Goal: Answer question/provide support

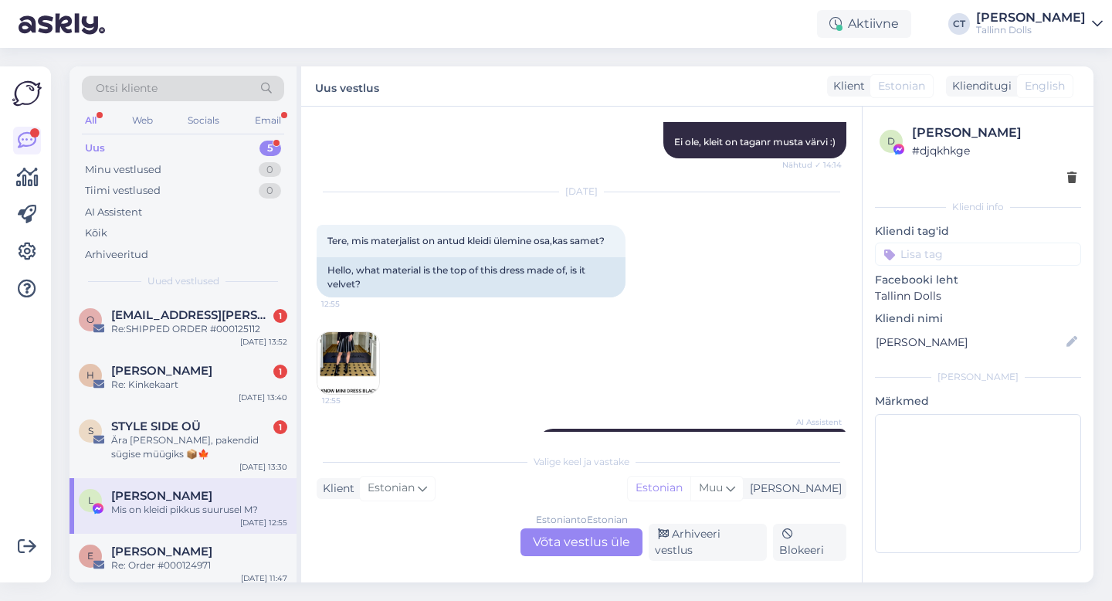
scroll to position [3927, 0]
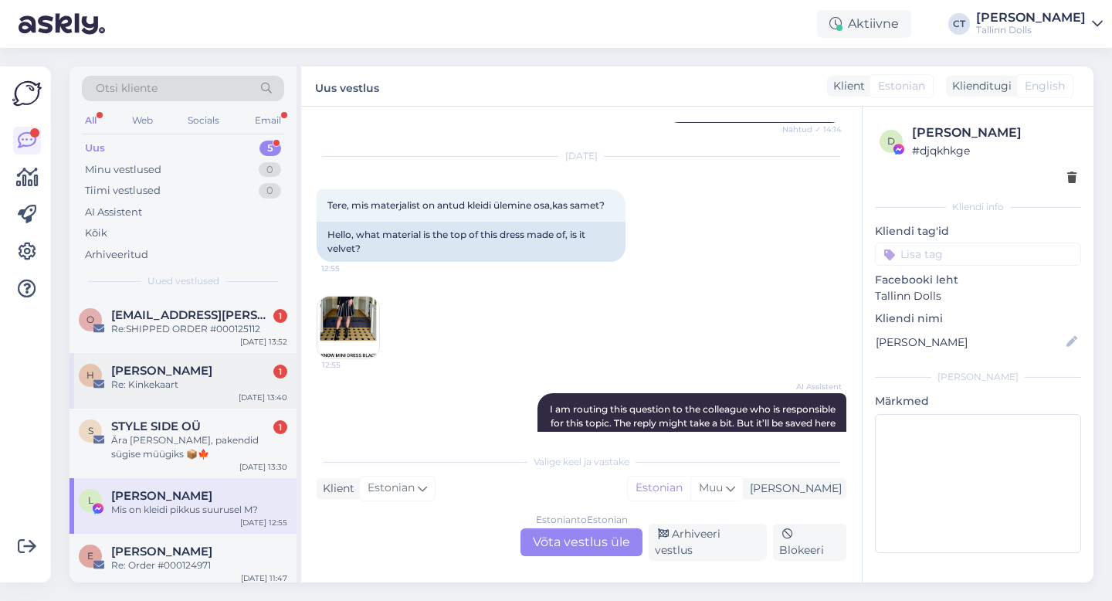
click at [239, 391] on div "H [PERSON_NAME] 1 Re: Kinkekaart [DATE] 13:40" at bounding box center [182, 381] width 227 height 56
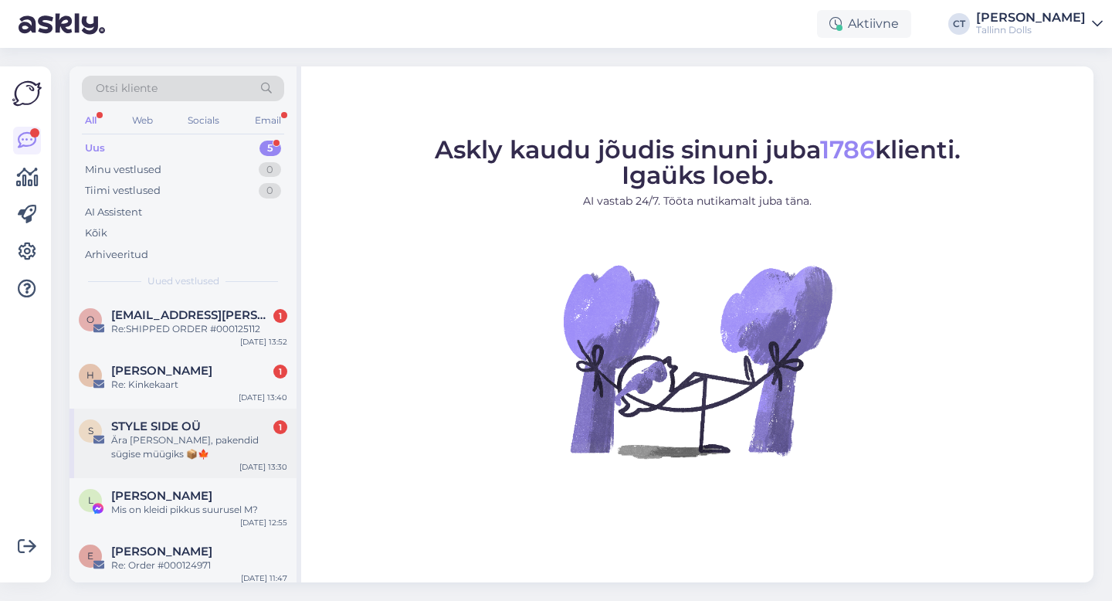
scroll to position [7, 0]
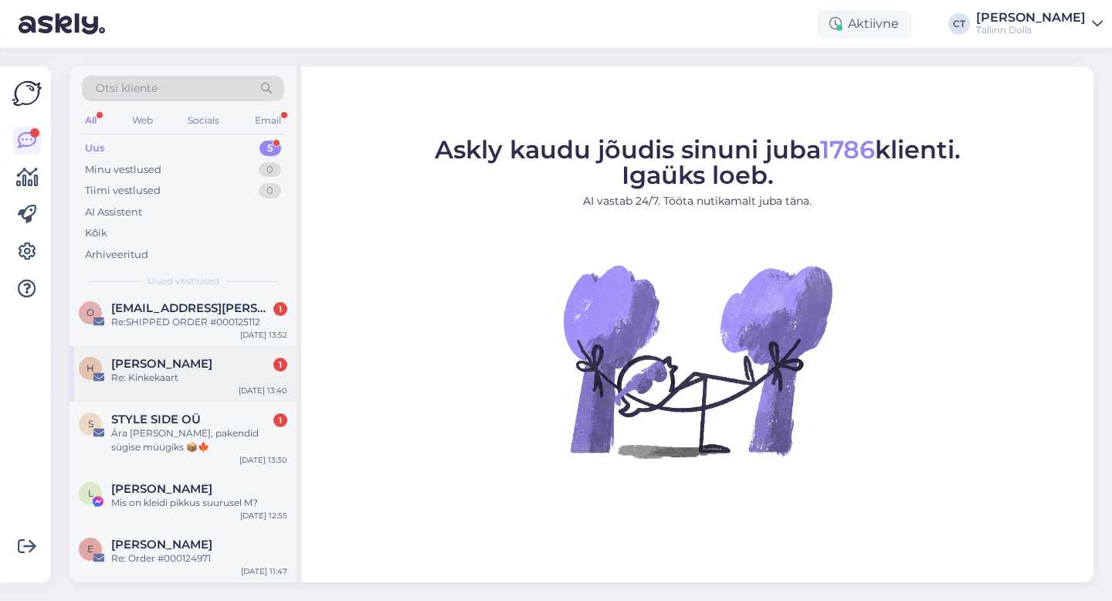
click at [198, 363] on span "[PERSON_NAME]" at bounding box center [161, 364] width 101 height 14
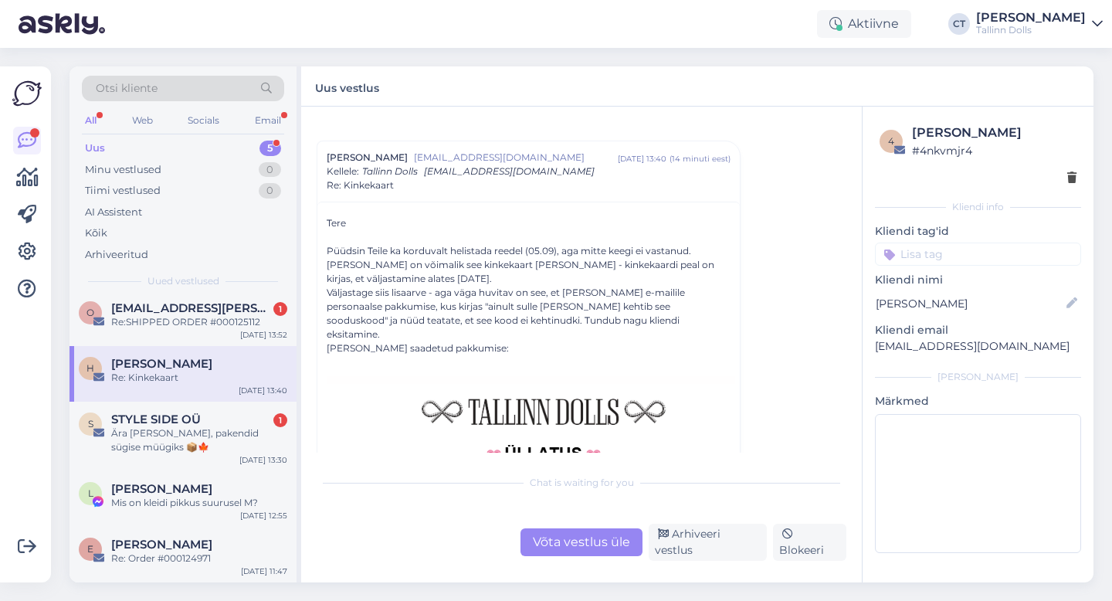
scroll to position [27, 0]
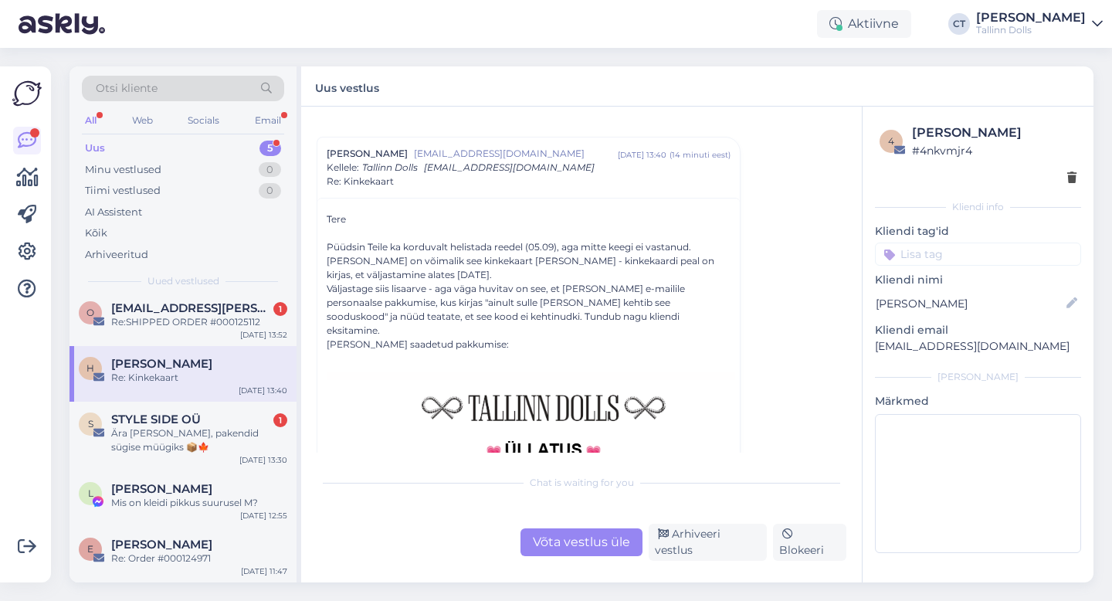
click at [573, 542] on div "Võta vestlus üle" at bounding box center [581, 542] width 122 height 28
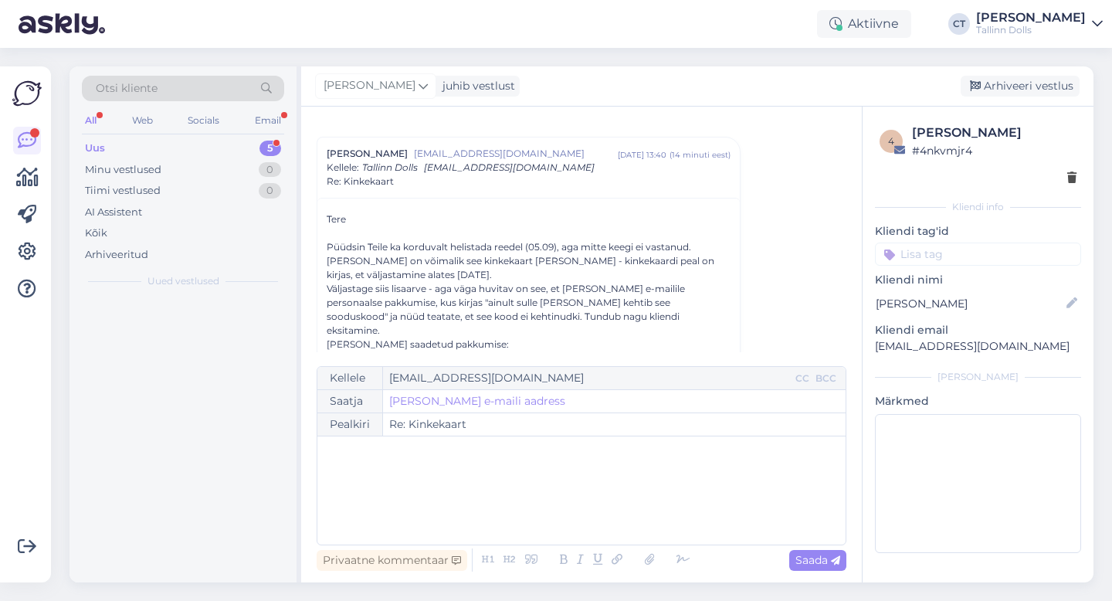
scroll to position [0, 0]
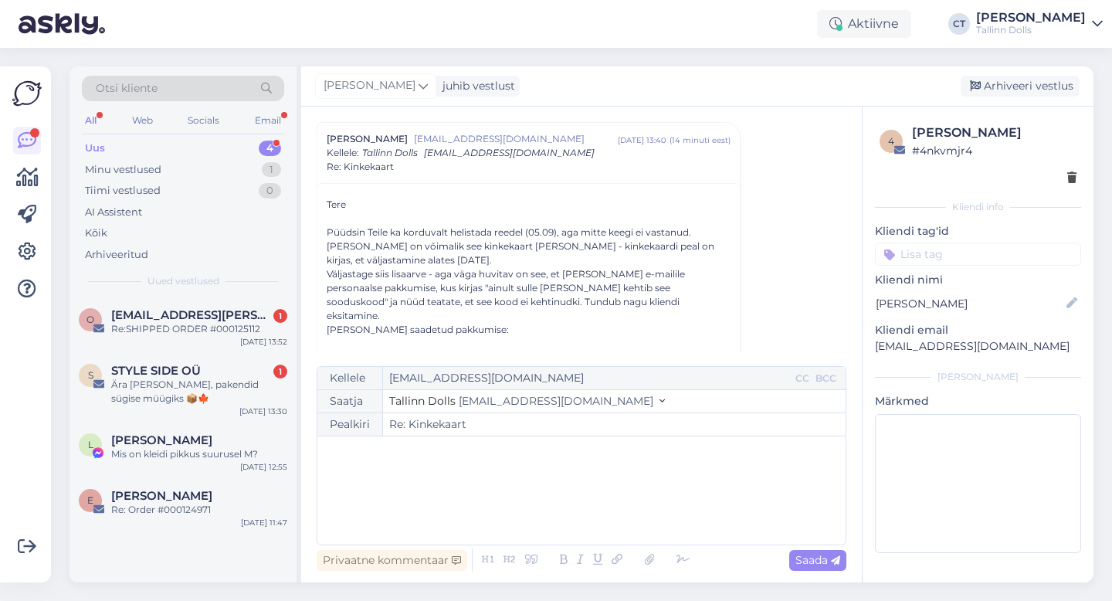
click at [574, 511] on div "﻿" at bounding box center [581, 490] width 513 height 93
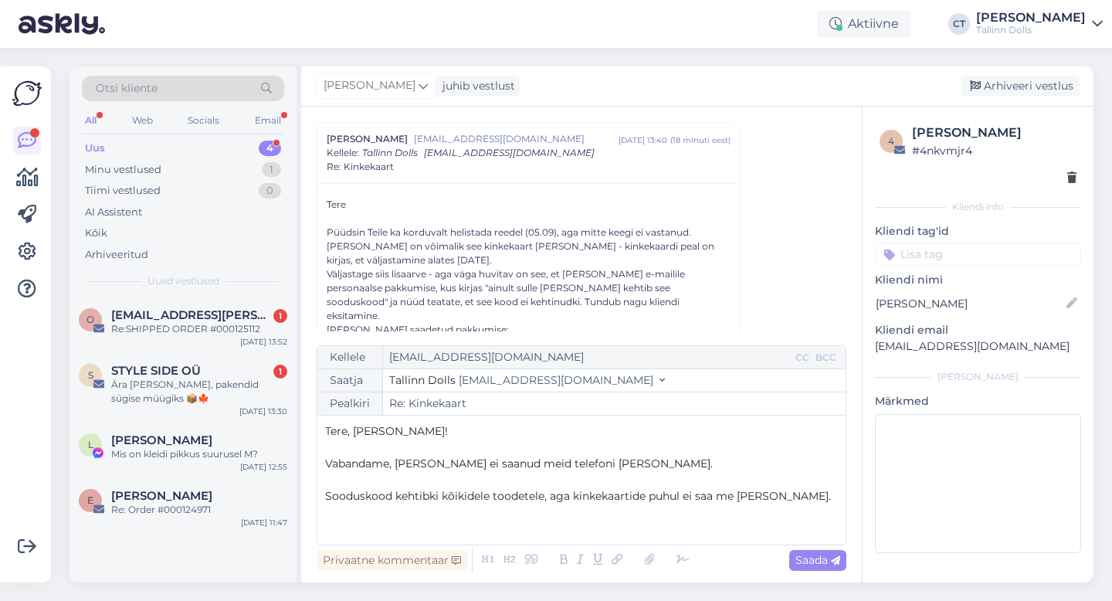
click at [740, 518] on p "﻿" at bounding box center [581, 512] width 513 height 16
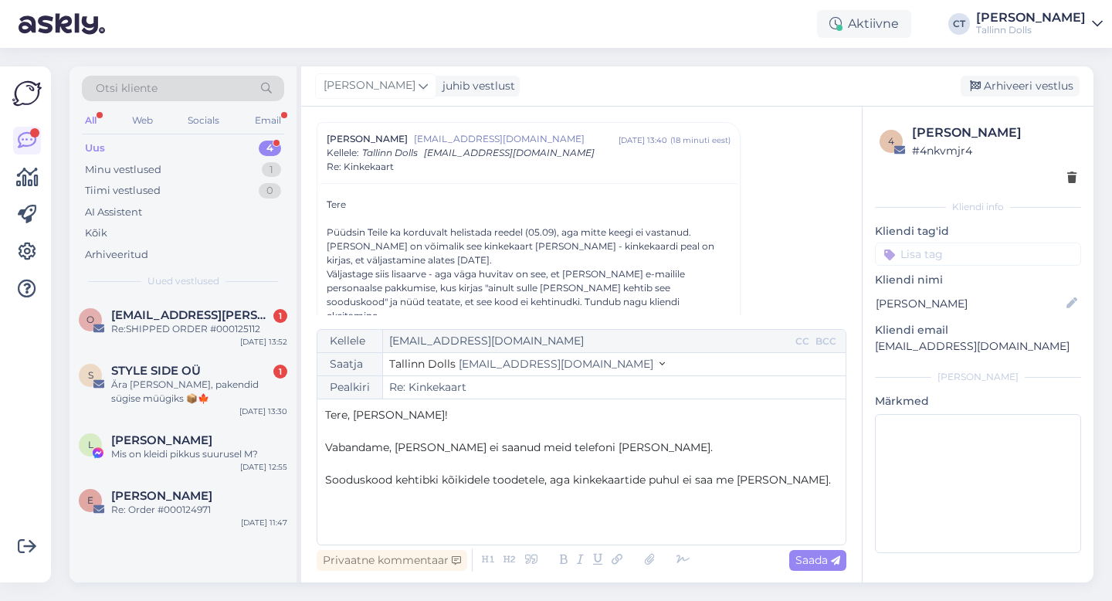
click at [541, 507] on p "﻿" at bounding box center [581, 512] width 513 height 16
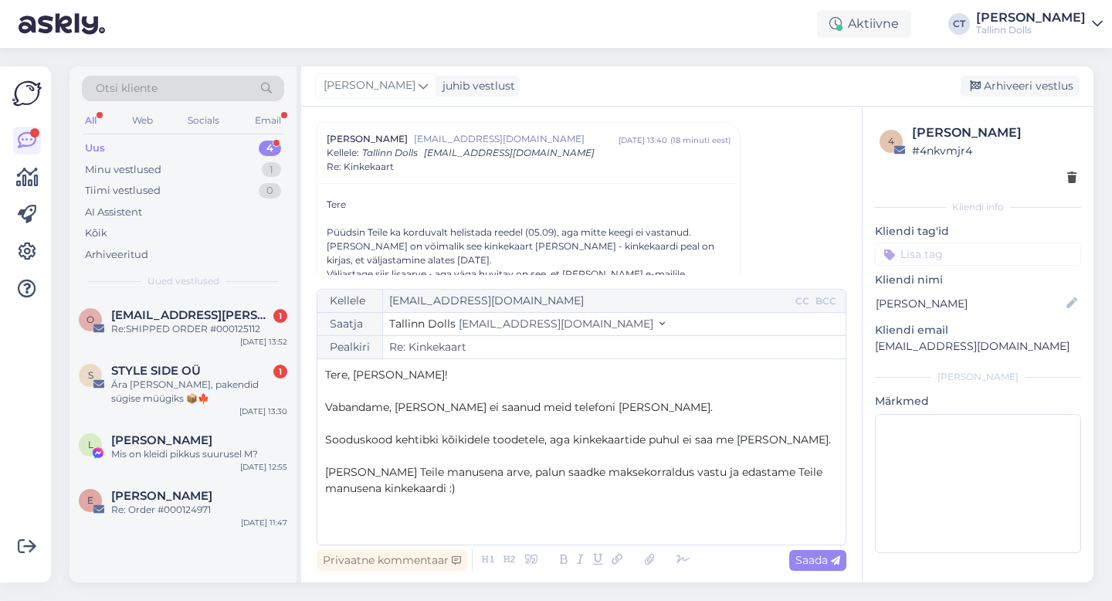
scroll to position [25, 0]
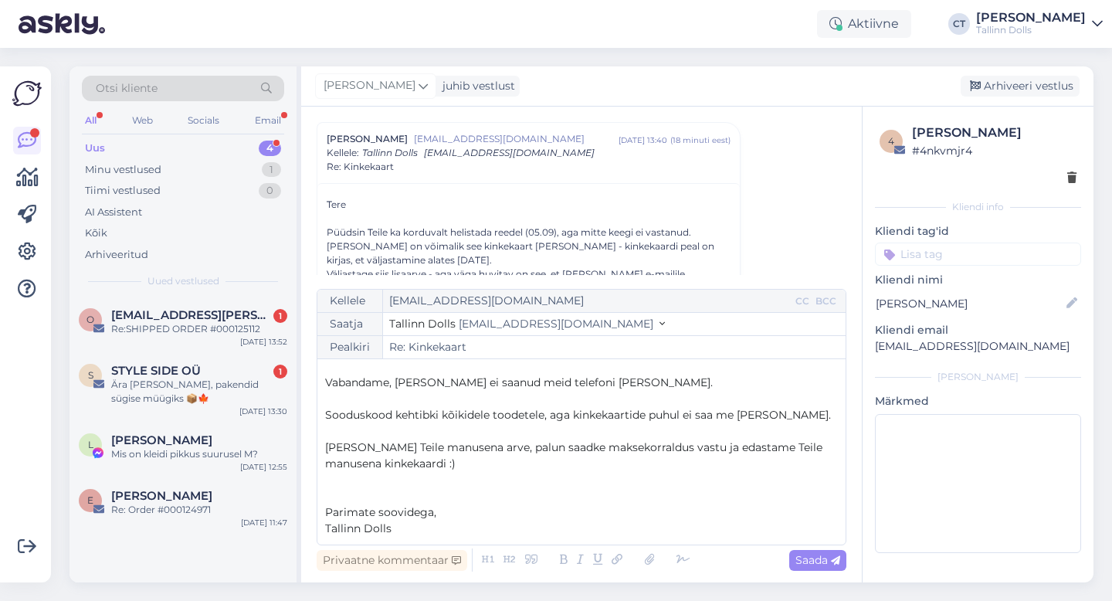
click at [403, 462] on p "Lisame Teile manusena arve, palun saadke maksekorraldus vastu ja edastame Teile…" at bounding box center [581, 455] width 513 height 32
click at [769, 411] on span "Sooduskood kehtibki kõikidele toodetele, aga kinkekaartide puhul ei saa me seda…" at bounding box center [578, 415] width 506 height 14
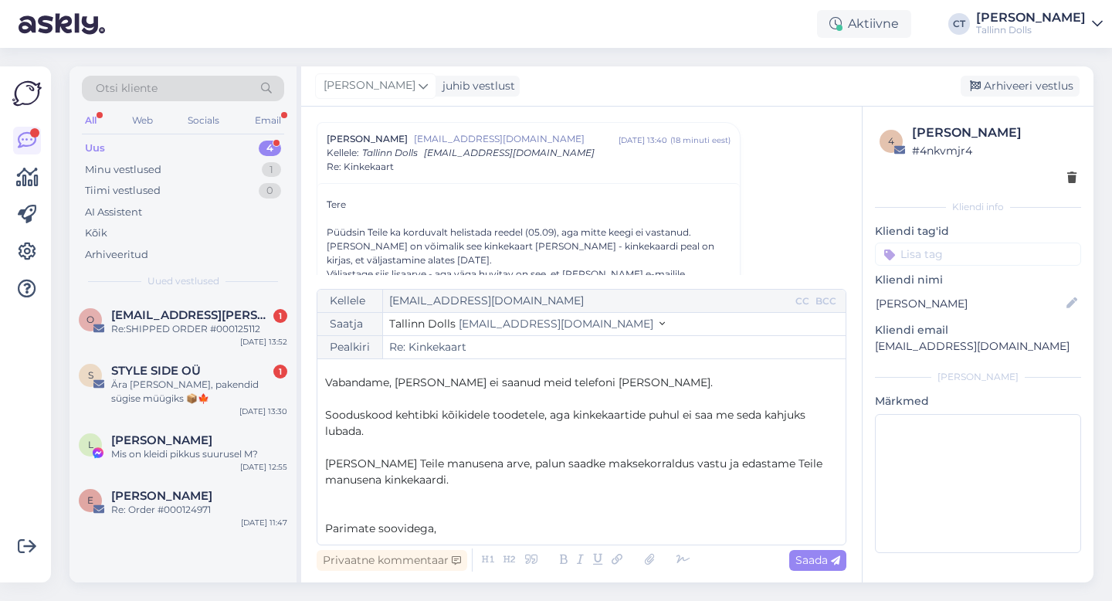
click at [510, 434] on p "Sooduskood kehtibki kõikidele toodetele, aga kinkekaartide puhul ei saa me seda…" at bounding box center [581, 423] width 513 height 32
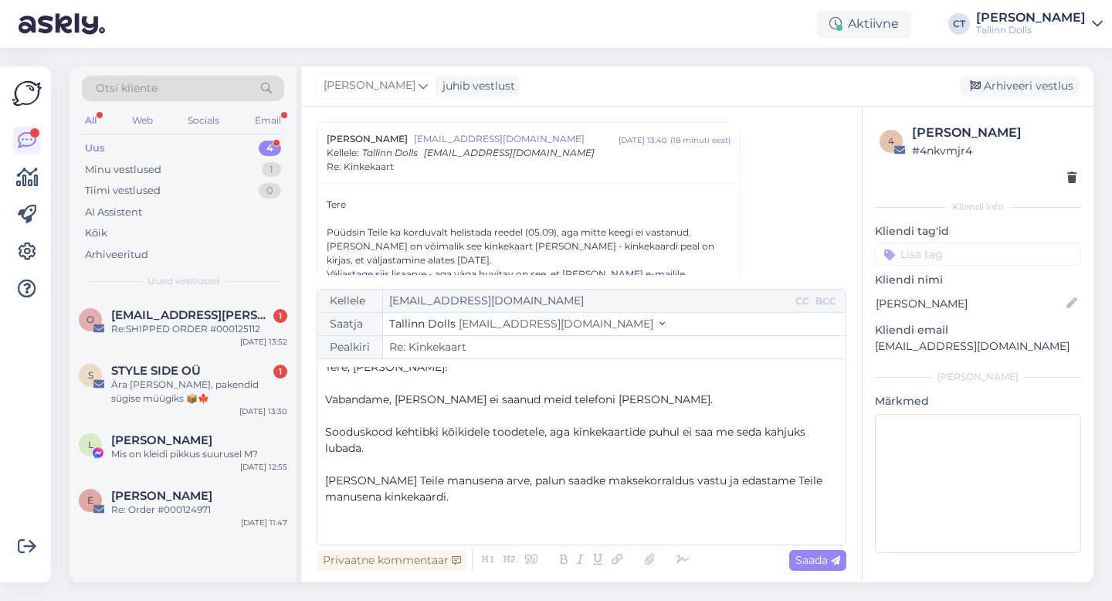
scroll to position [9, 0]
click at [675, 396] on p "Vabandame, kui reedel ei saanud meid telefoni teel kätte." at bounding box center [581, 398] width 513 height 16
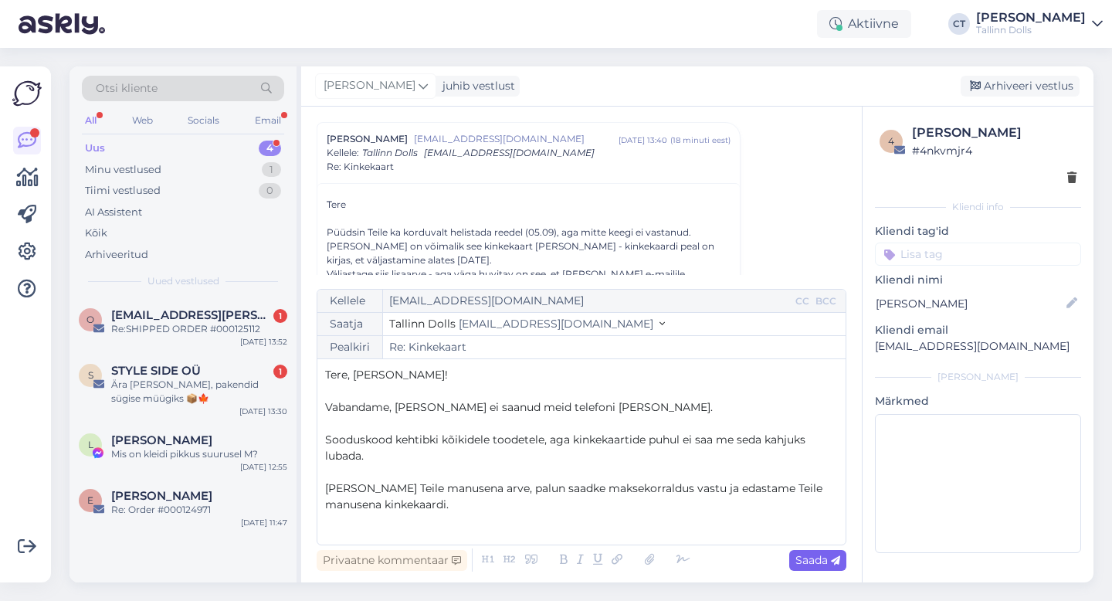
click at [814, 560] on span "Saada" at bounding box center [817, 560] width 45 height 14
type input "Re: Re: Kinkekaart"
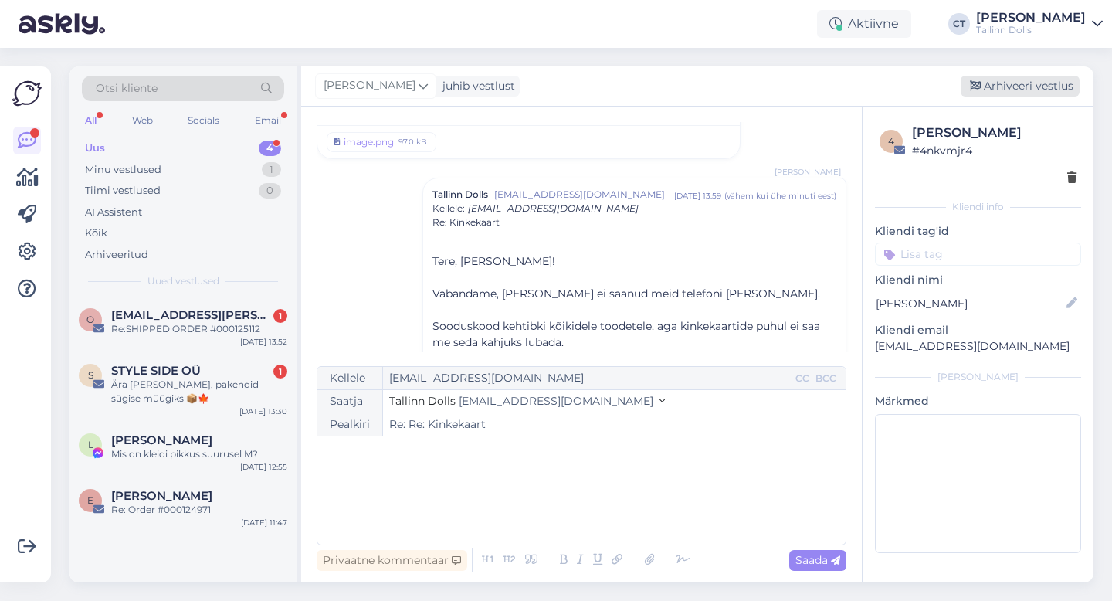
click at [1023, 84] on div "Arhiveeri vestlus" at bounding box center [1019, 86] width 119 height 21
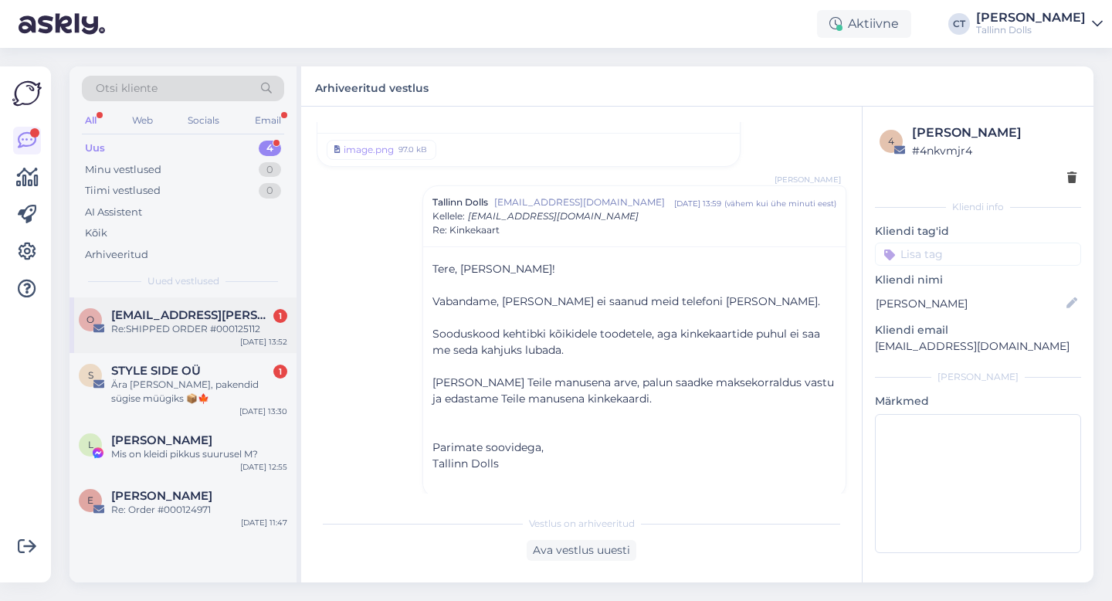
click at [225, 322] on div "Re:SHIPPED ORDER #000125112" at bounding box center [199, 329] width 176 height 14
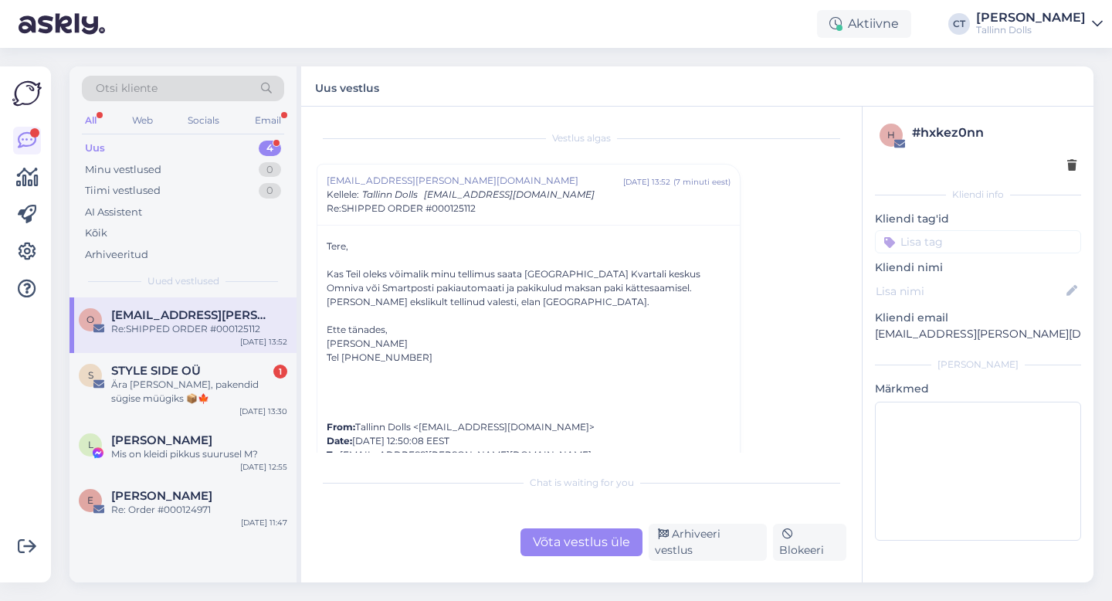
scroll to position [22, 0]
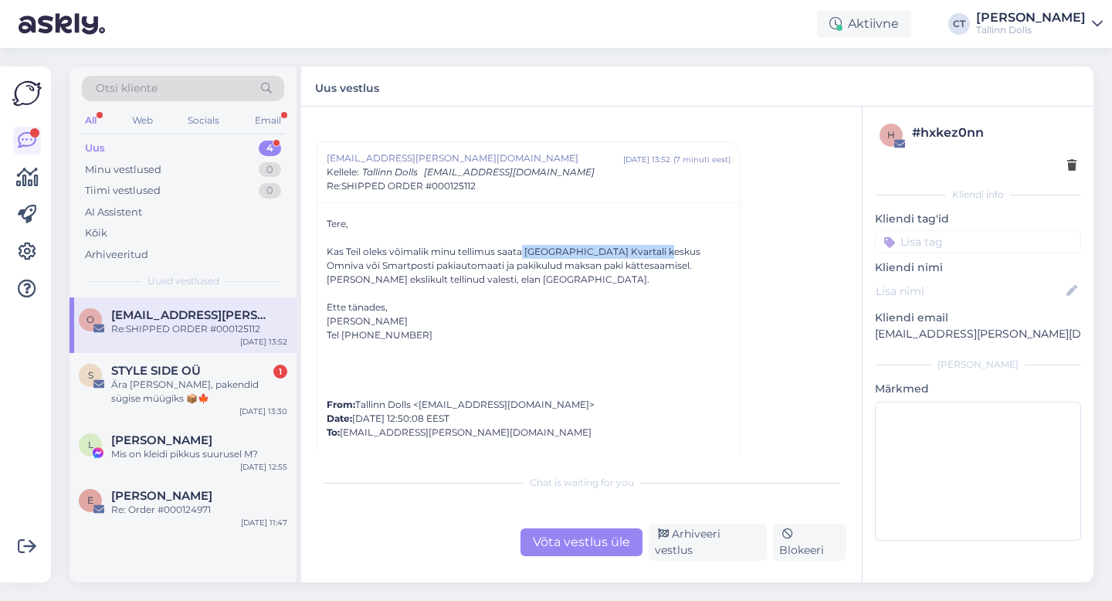
drag, startPoint x: 522, startPoint y: 250, endPoint x: 660, endPoint y: 251, distance: 138.2
click at [660, 251] on div "Kas Teil oleks võimalik minu tellimus saata Tartu Kvartali keskus Omniva või Sm…" at bounding box center [529, 266] width 404 height 42
copy div "Tartu Kvartali keskus Omniva"
click at [584, 554] on div "Võta vestlus üle" at bounding box center [581, 542] width 122 height 28
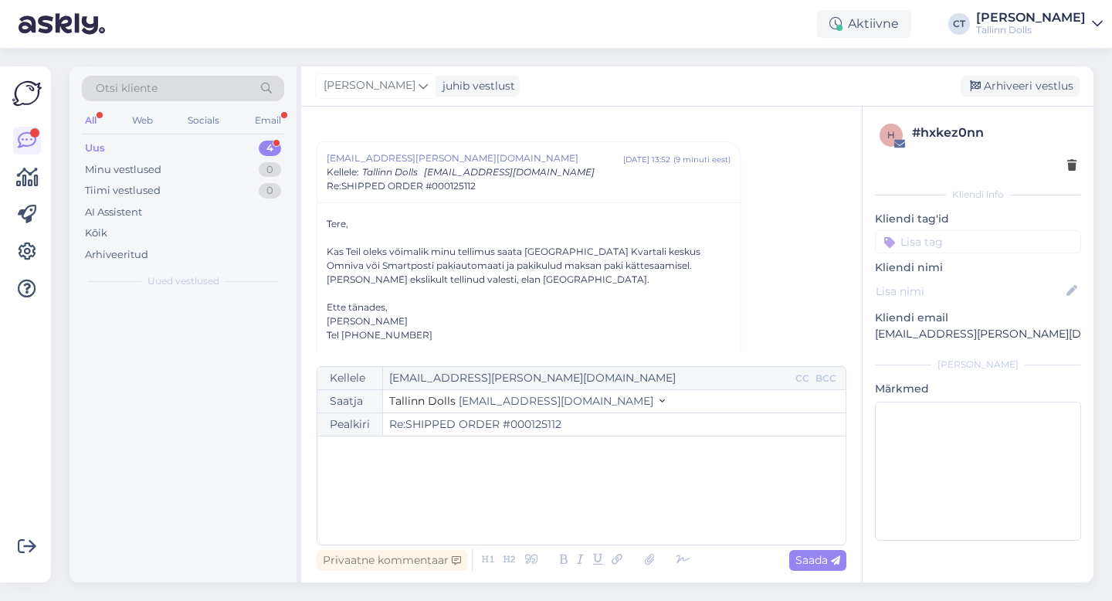
scroll to position [42, 0]
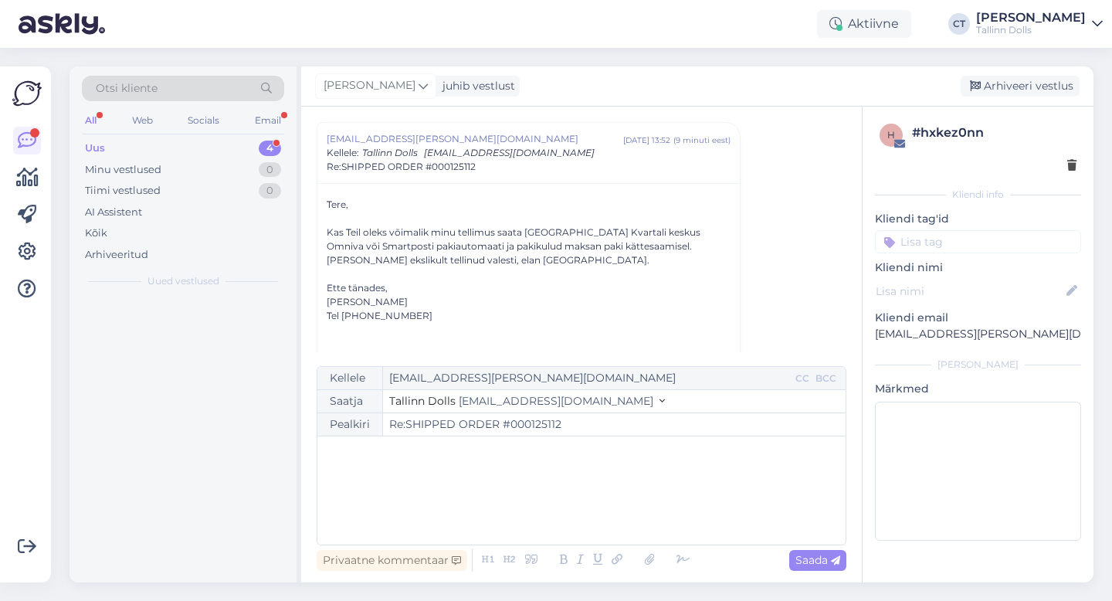
click at [609, 511] on div "﻿" at bounding box center [581, 490] width 513 height 93
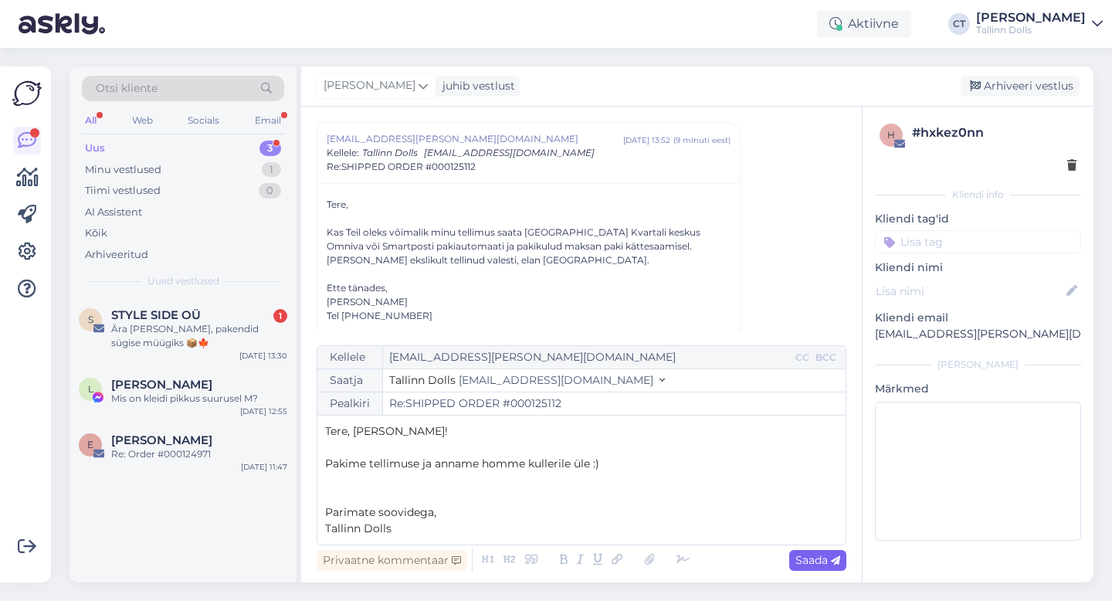
click at [805, 557] on span "Saada" at bounding box center [817, 560] width 45 height 14
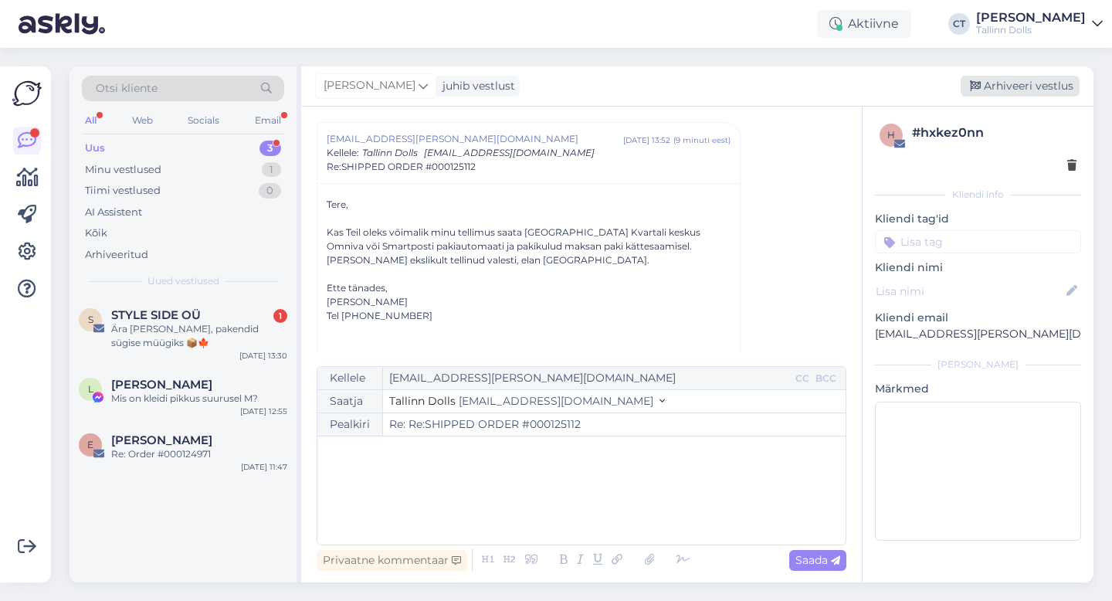
type input "Re:SHIPPED ORDER #000125112"
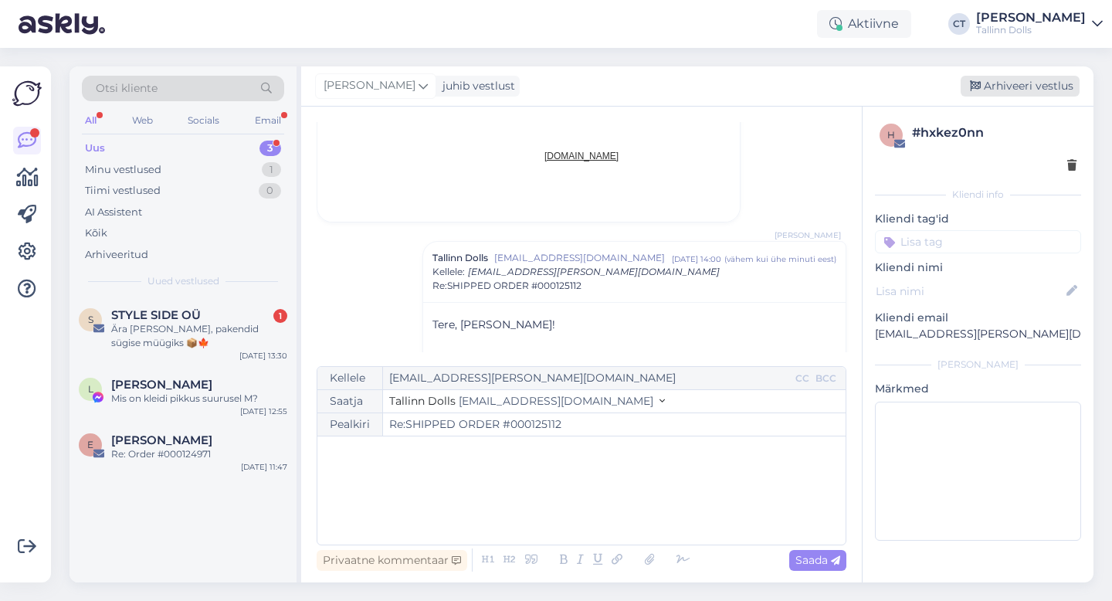
click at [1047, 85] on div "Arhiveeri vestlus" at bounding box center [1019, 86] width 119 height 21
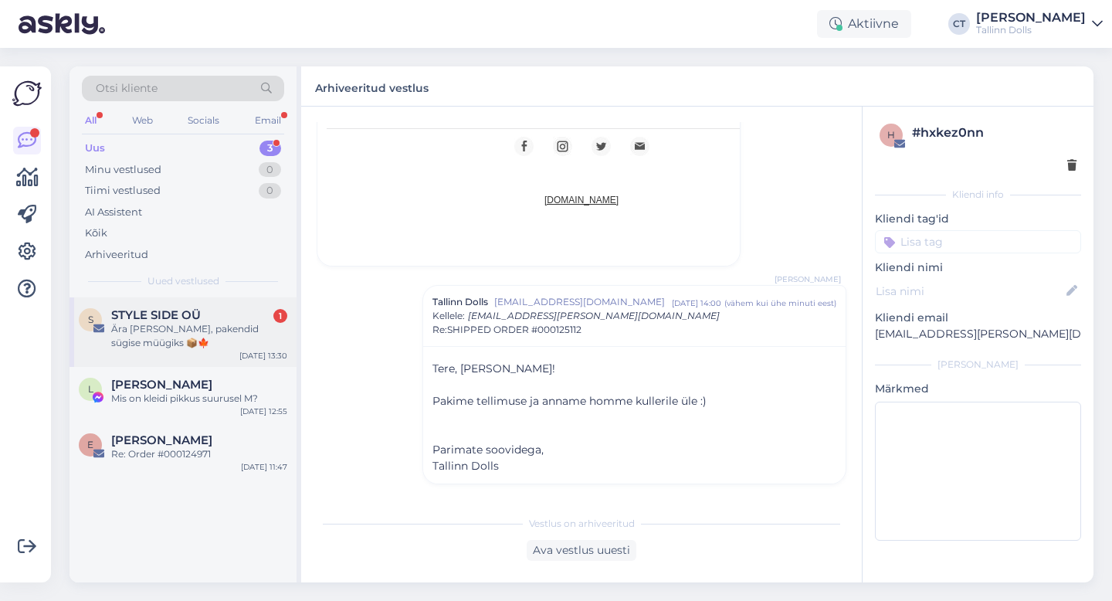
click at [229, 329] on div "Ära [PERSON_NAME], pakendid sügise müügiks 📦🍁" at bounding box center [199, 336] width 176 height 28
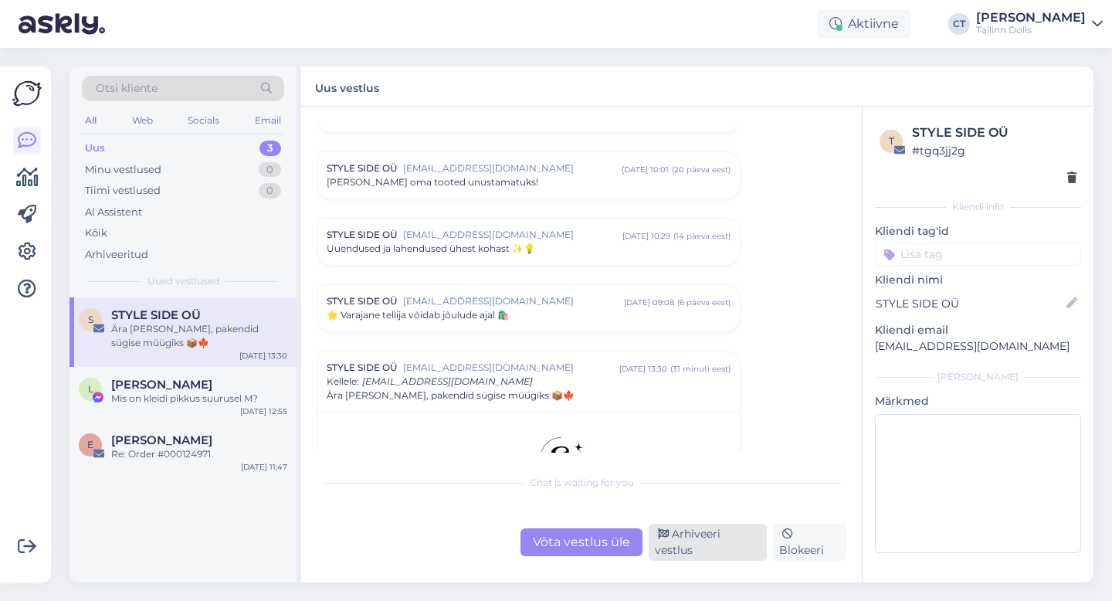
click at [695, 540] on div "Arhiveeri vestlus" at bounding box center [707, 541] width 118 height 37
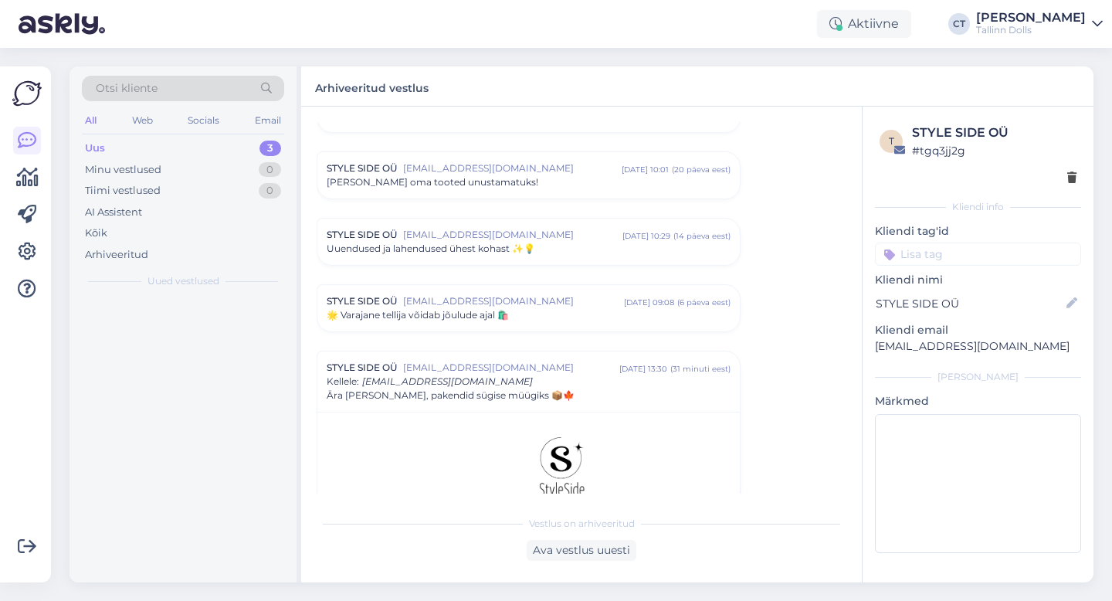
scroll to position [307, 0]
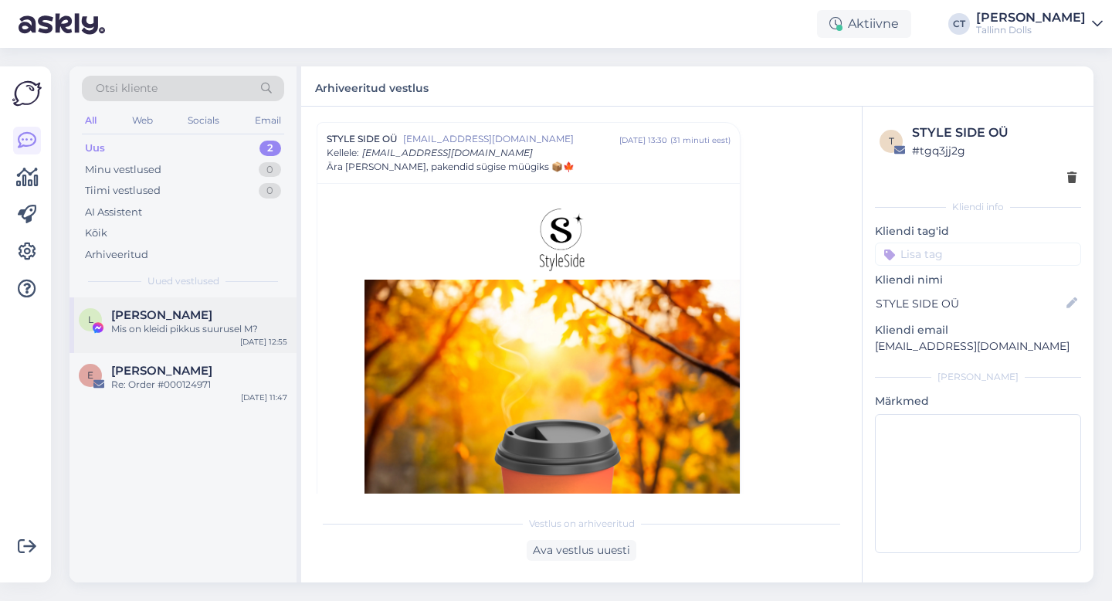
click at [223, 326] on div "Mis on kleidi pikkus suurusel M?" at bounding box center [199, 329] width 176 height 14
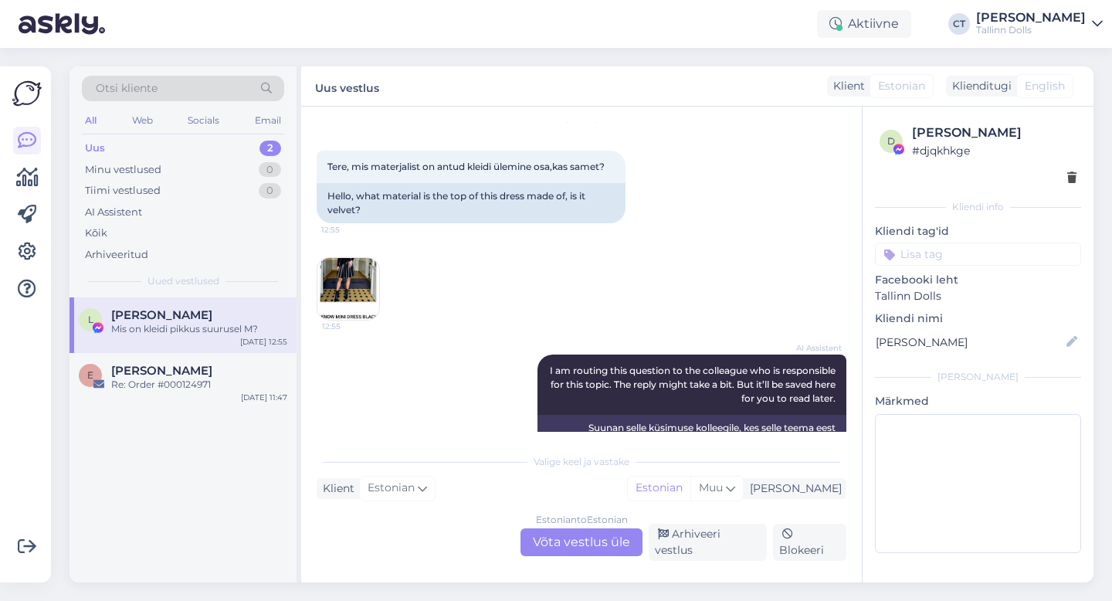
scroll to position [4015, 0]
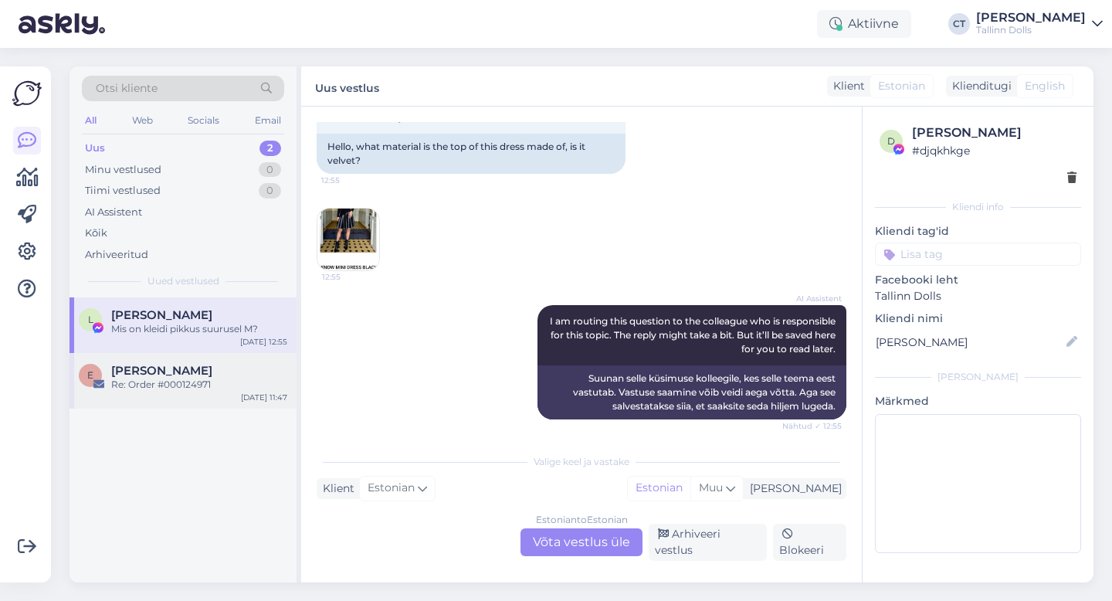
click at [181, 381] on div "Re: Order #000124971" at bounding box center [199, 384] width 176 height 14
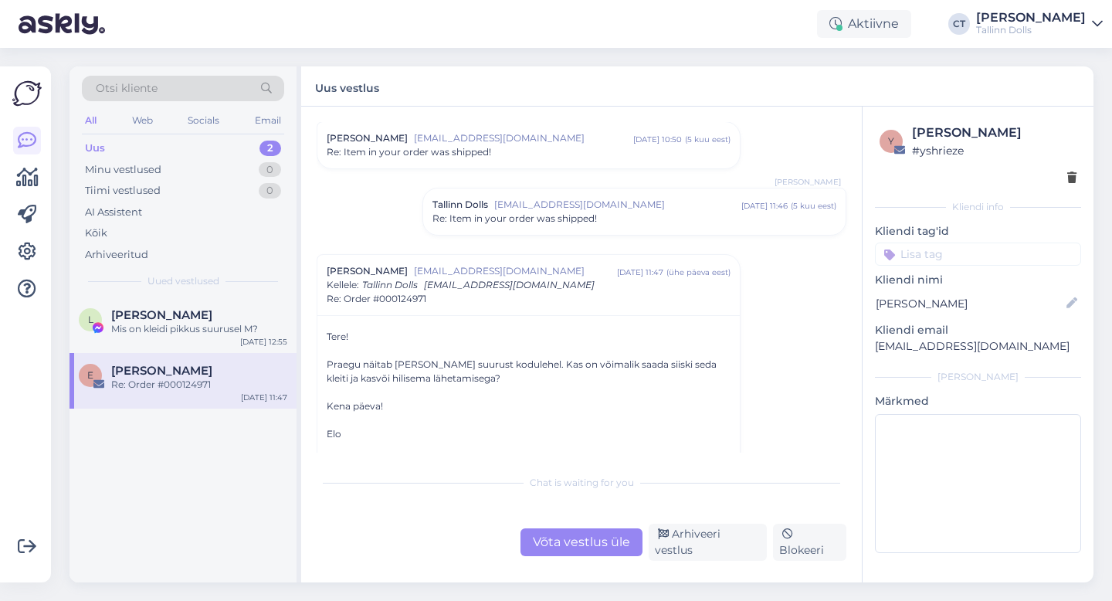
scroll to position [327, 0]
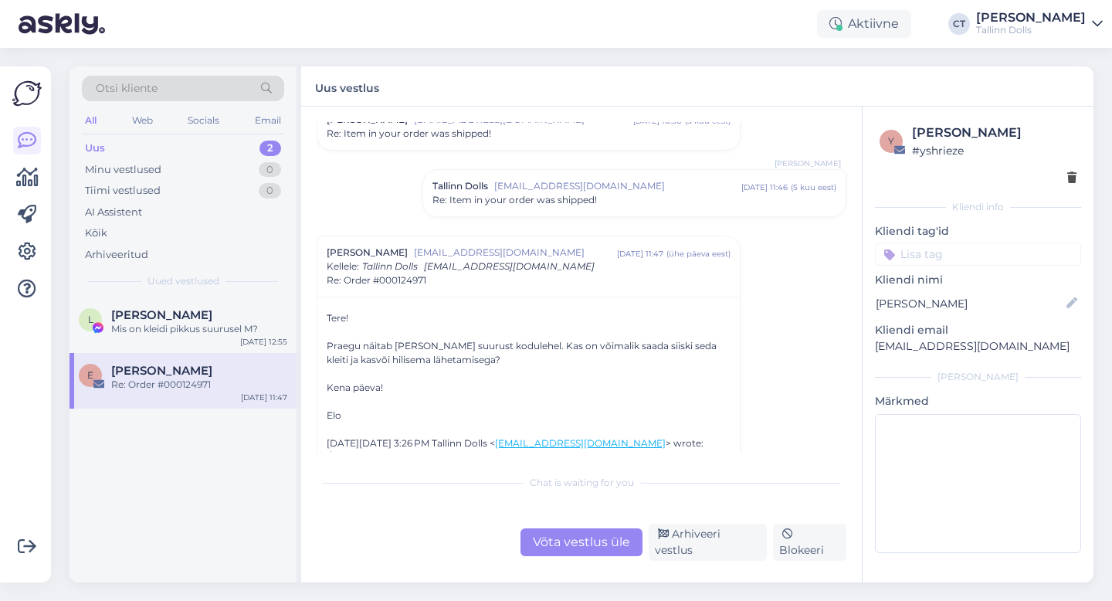
click at [141, 149] on div "Uus 2" at bounding box center [183, 148] width 202 height 22
click at [188, 145] on div "Uus 2" at bounding box center [183, 148] width 202 height 22
click at [836, 353] on div "Vestlus algas Elo Saar elokene27@gmail.com apr 4 11:30 ( 5 kuu eest ) Re: Item …" at bounding box center [588, 287] width 543 height 330
click at [119, 146] on div "Uus 2" at bounding box center [183, 148] width 202 height 22
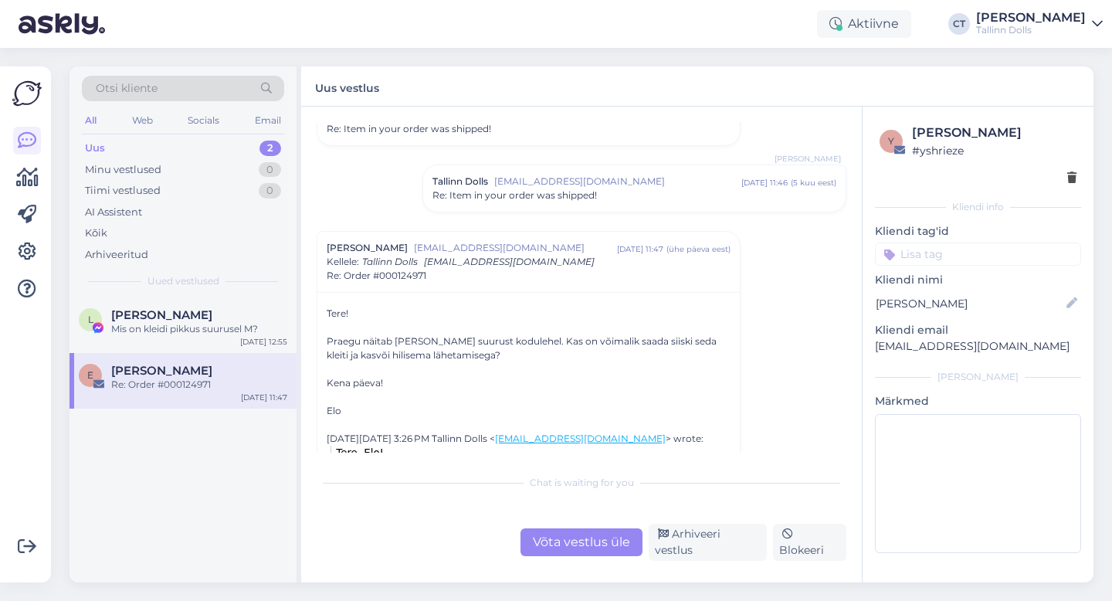
scroll to position [330, 0]
click at [128, 255] on div "Arhiveeritud" at bounding box center [116, 254] width 63 height 15
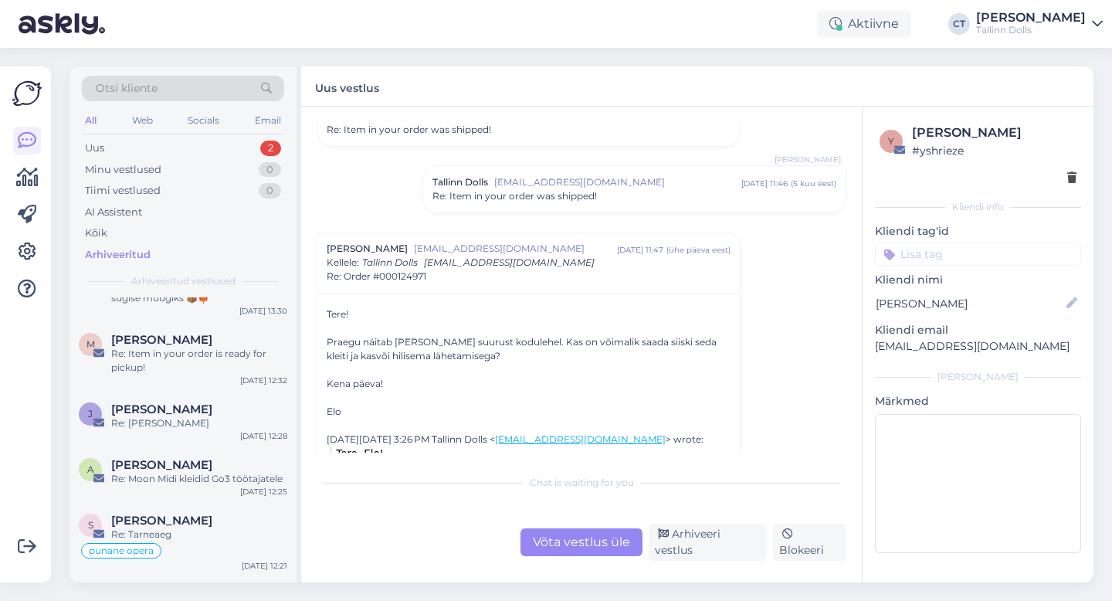
scroll to position [0, 0]
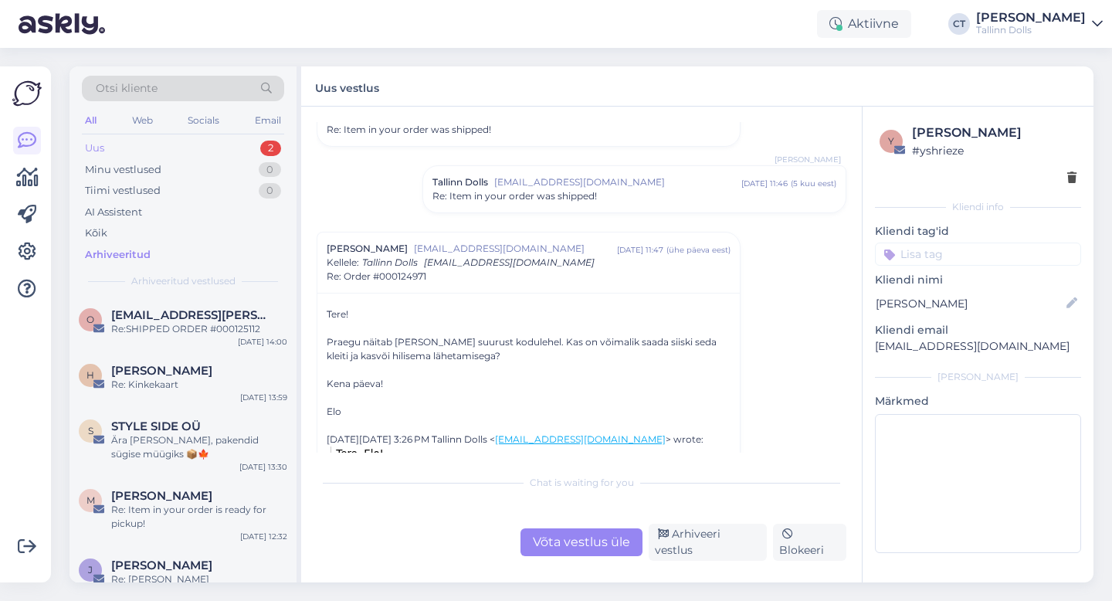
click at [106, 148] on div "Uus 2" at bounding box center [183, 148] width 202 height 22
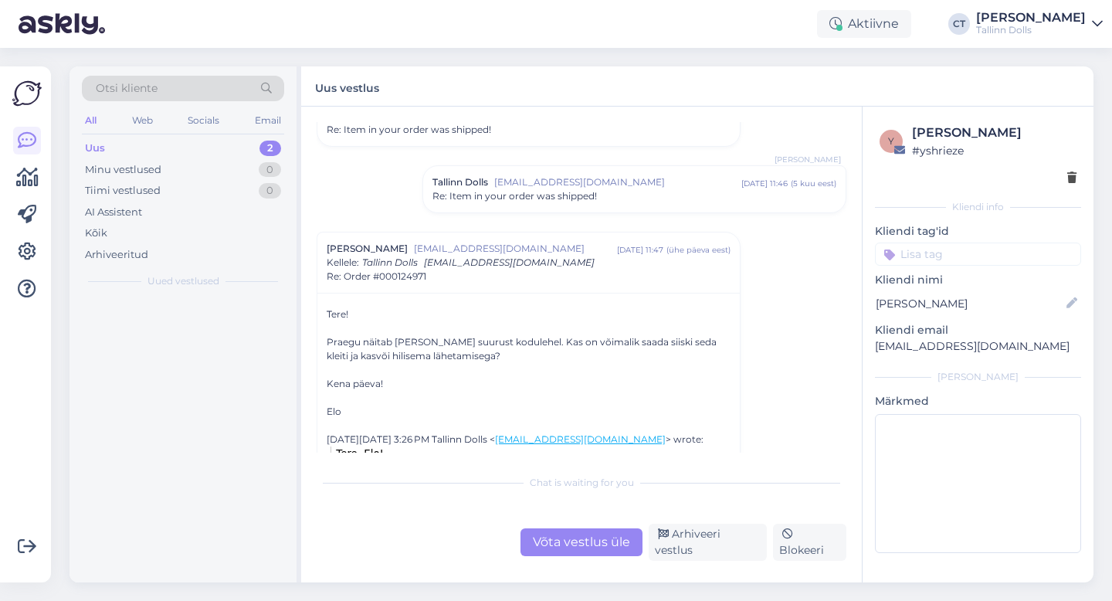
click at [106, 148] on div "Uus 2" at bounding box center [183, 148] width 202 height 22
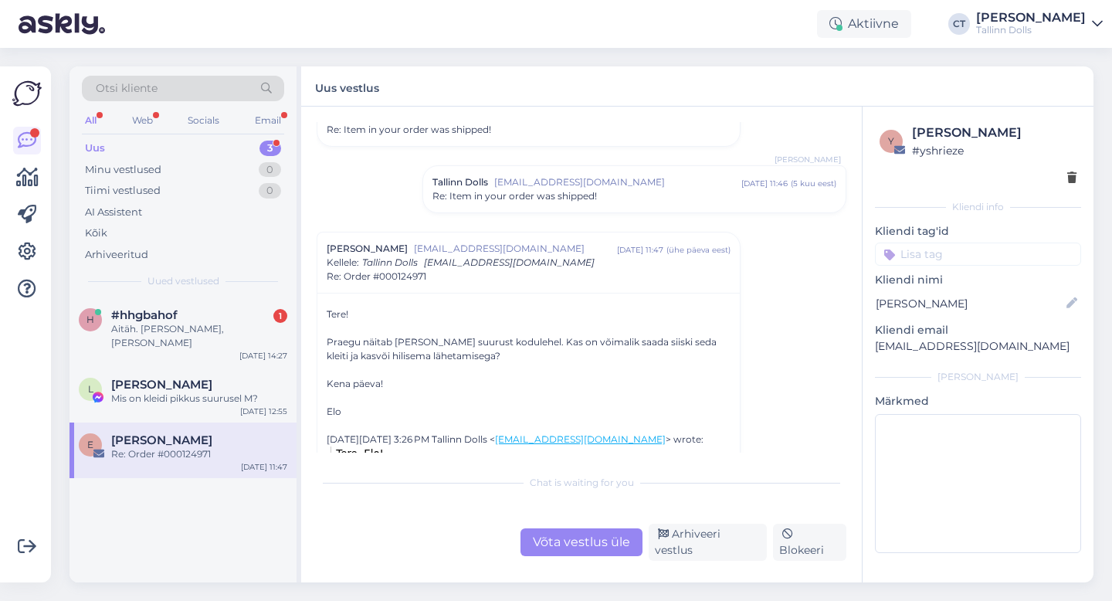
click at [114, 151] on div "Uus 3" at bounding box center [183, 148] width 202 height 22
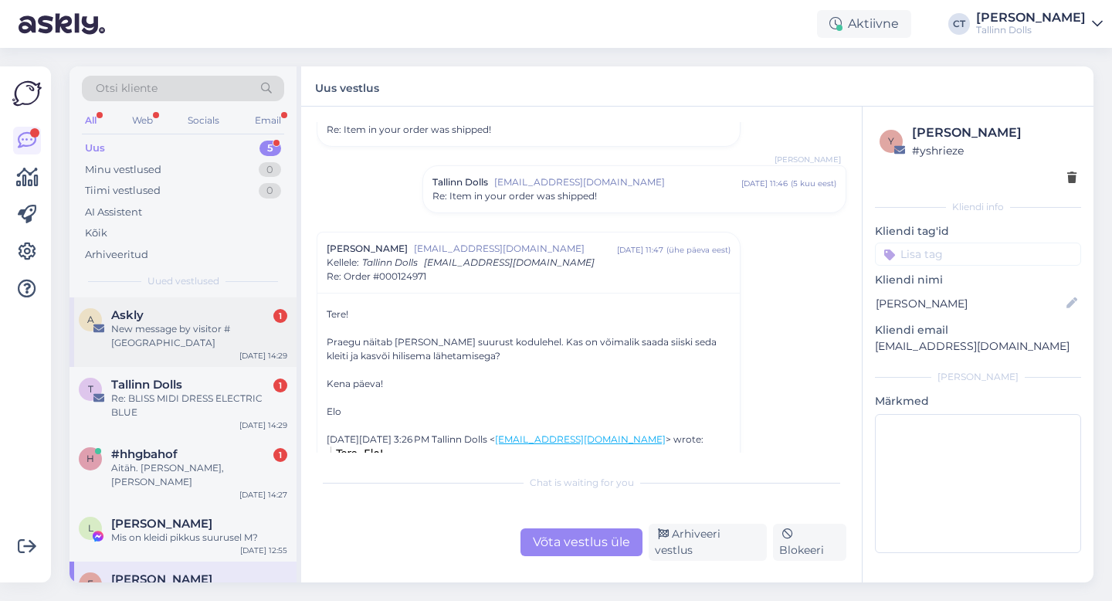
click at [204, 327] on div "New message by visitor #hhgbahof" at bounding box center [199, 336] width 176 height 28
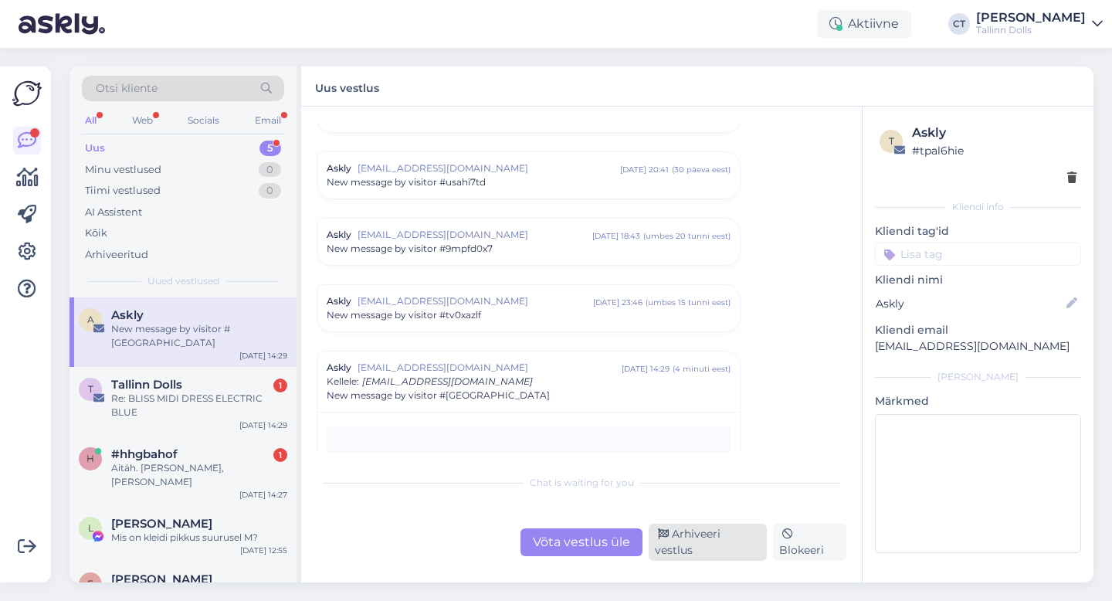
click at [677, 537] on div "Arhiveeri vestlus" at bounding box center [707, 541] width 118 height 37
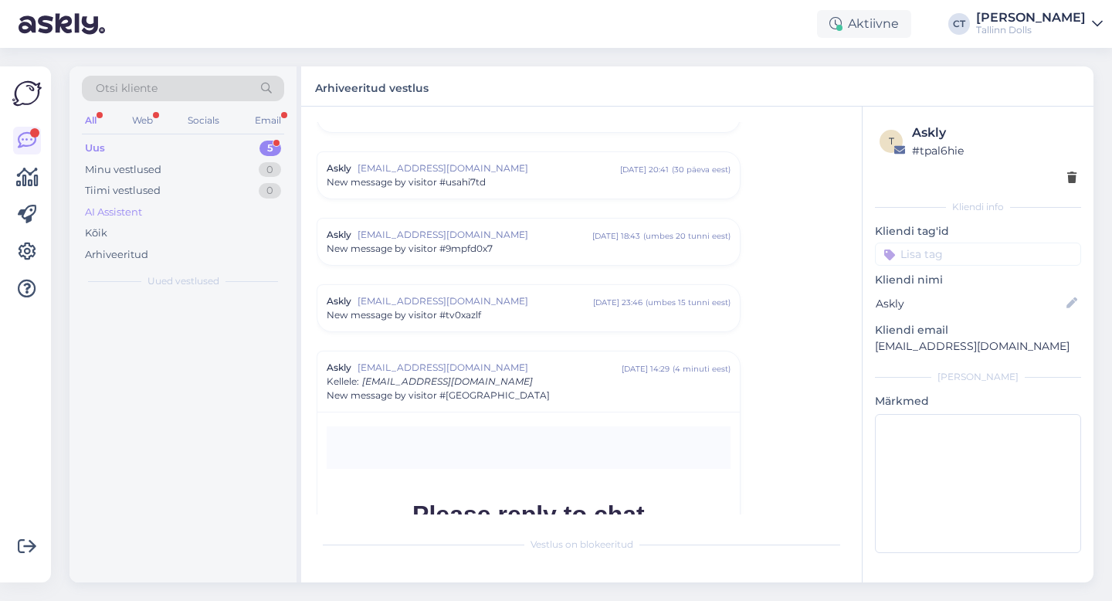
scroll to position [6614, 0]
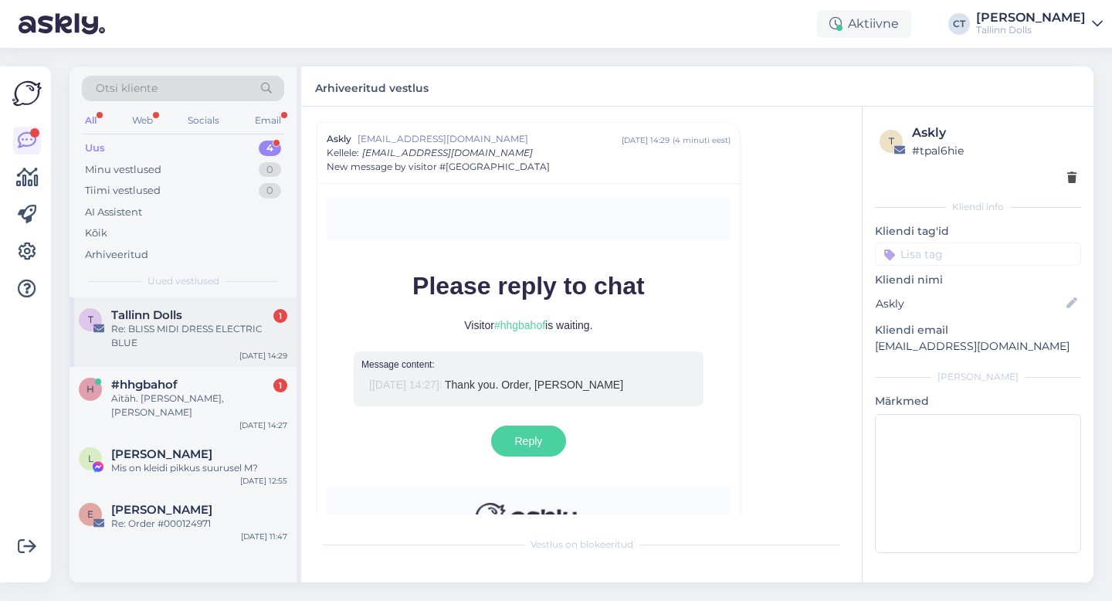
click at [174, 346] on div "Re: BLISS MIDI DRESS ELECTRIC BLUE" at bounding box center [199, 336] width 176 height 28
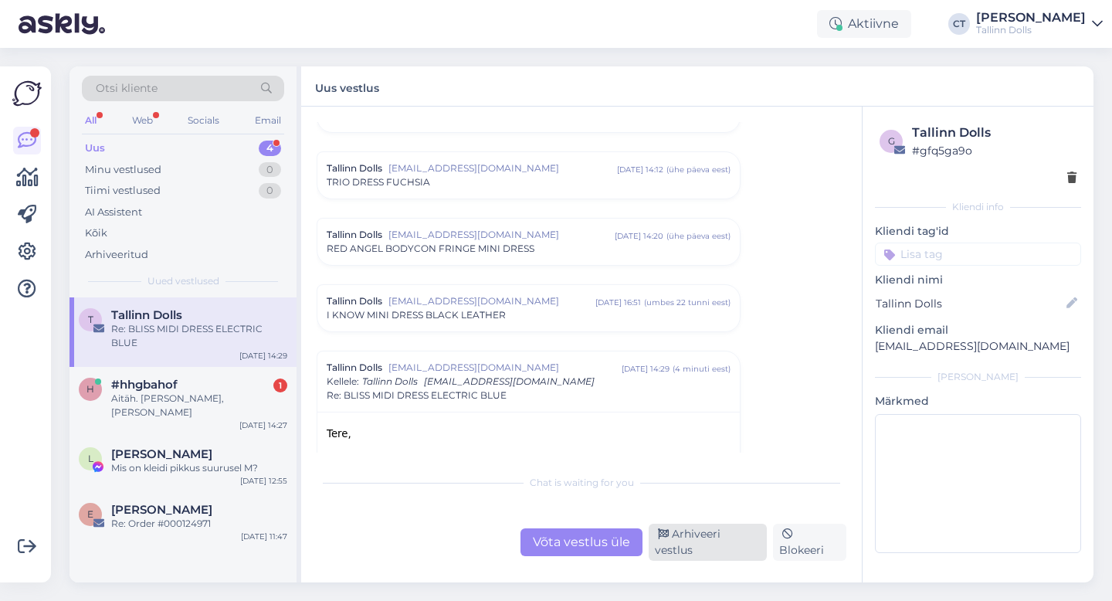
click at [760, 547] on div "Arhiveeri vestlus" at bounding box center [707, 541] width 118 height 37
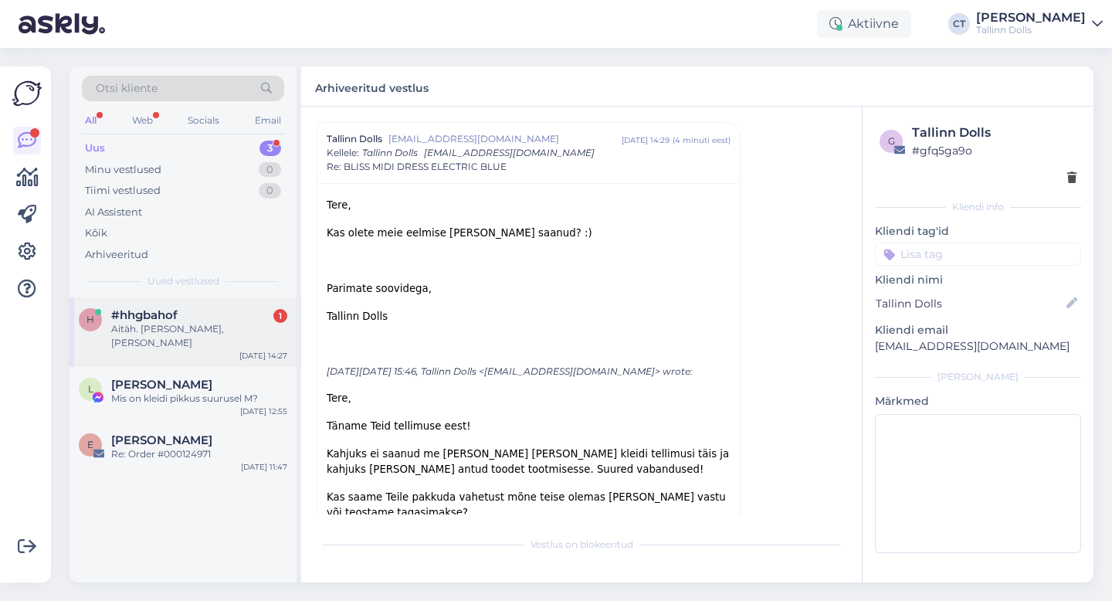
click at [185, 313] on div "#hhgbahof 1" at bounding box center [199, 315] width 176 height 14
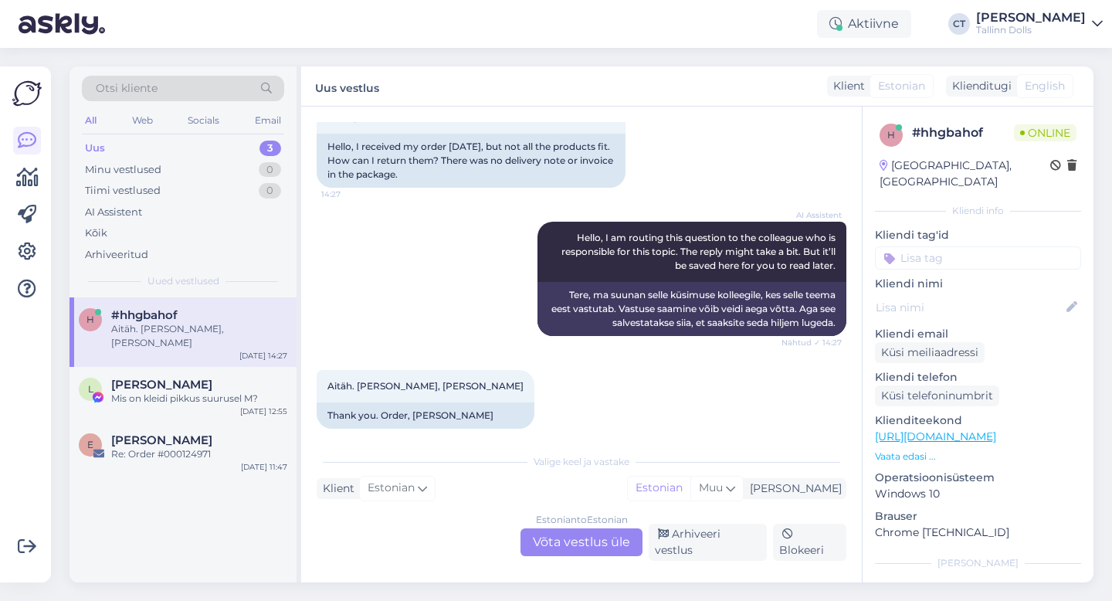
scroll to position [135, 0]
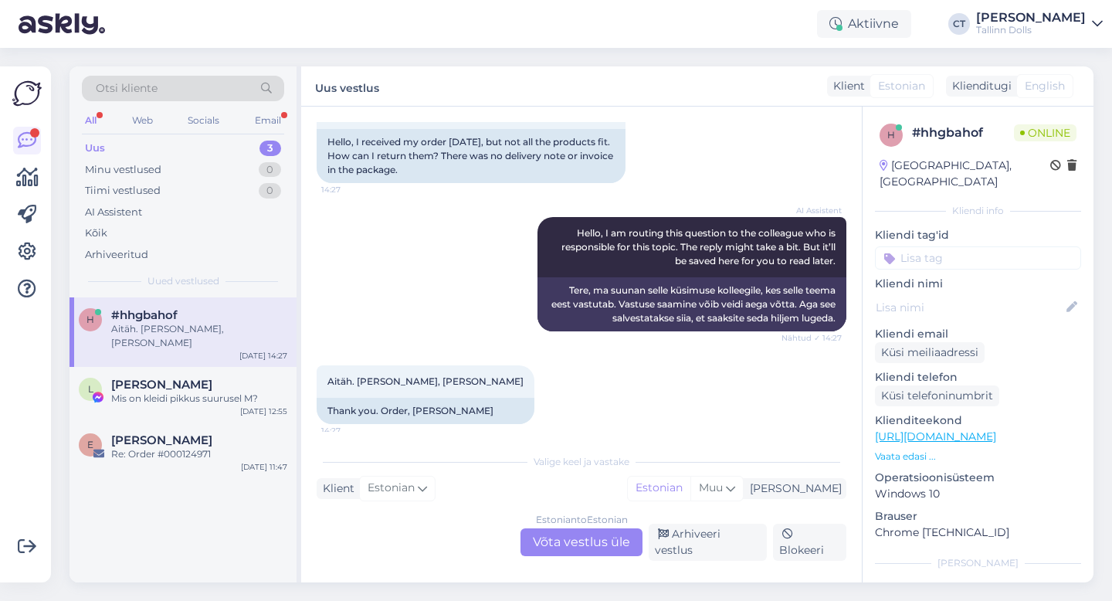
click at [104, 145] on div "Uus" at bounding box center [95, 148] width 20 height 15
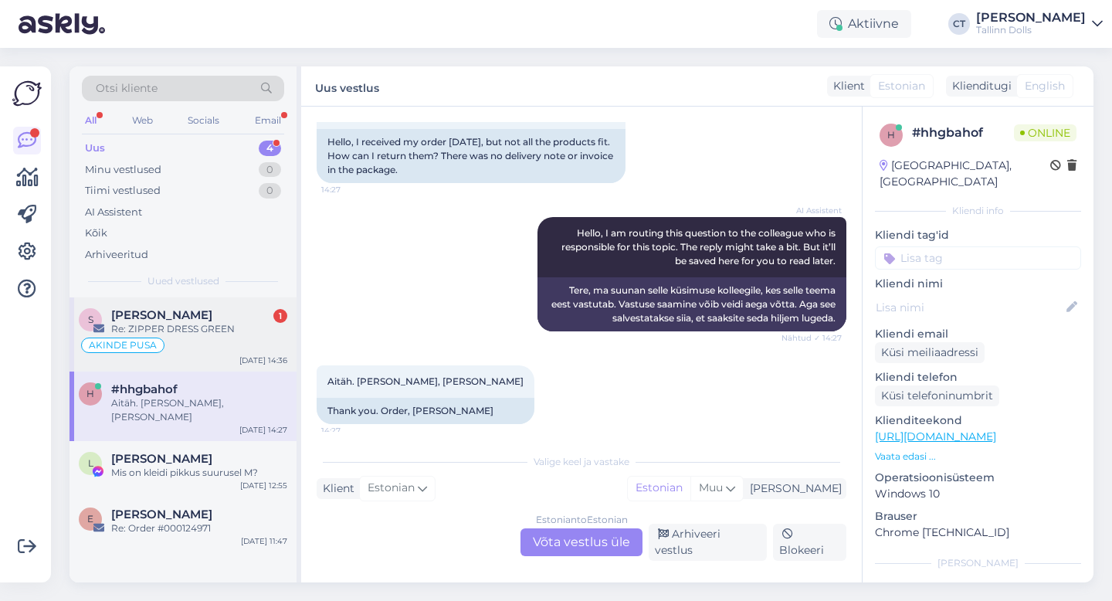
click at [144, 308] on span "Sirli Preimann" at bounding box center [161, 315] width 101 height 14
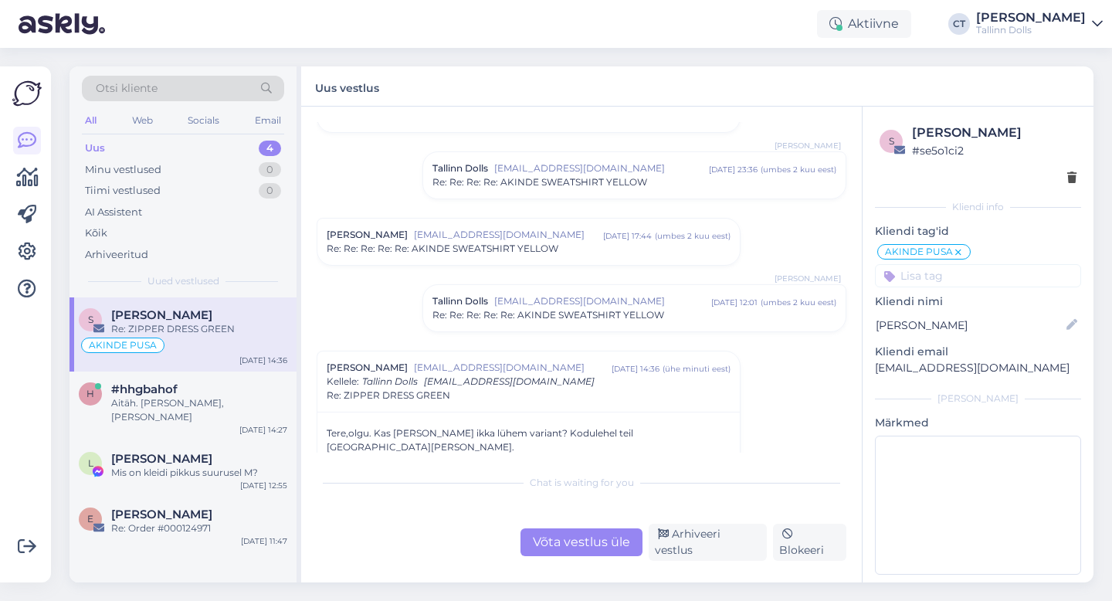
scroll to position [1382, 0]
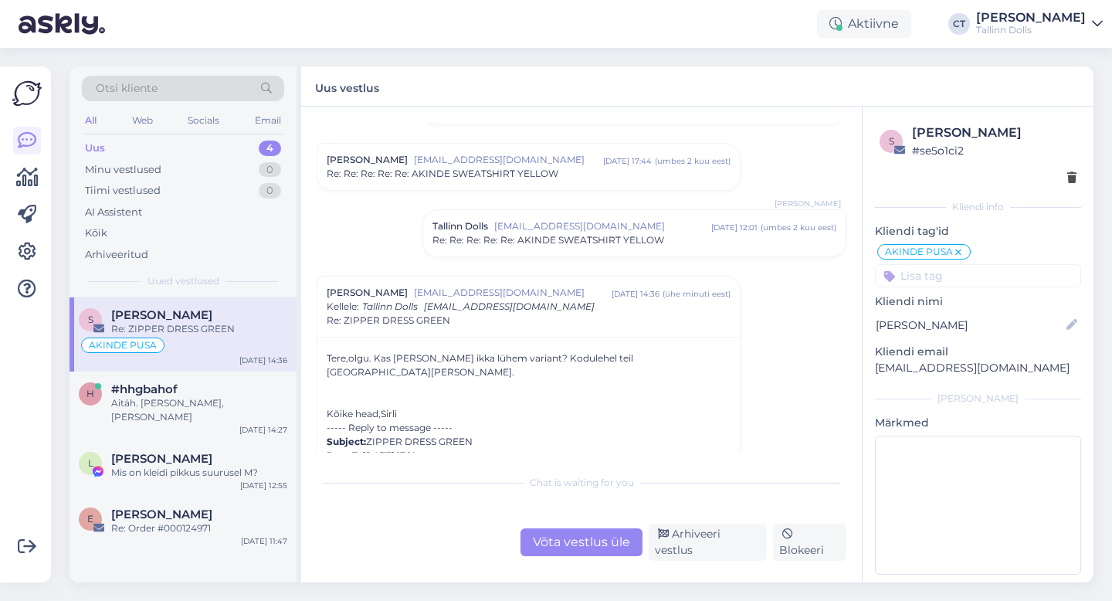
click at [562, 545] on div "Võta vestlus üle" at bounding box center [581, 542] width 122 height 28
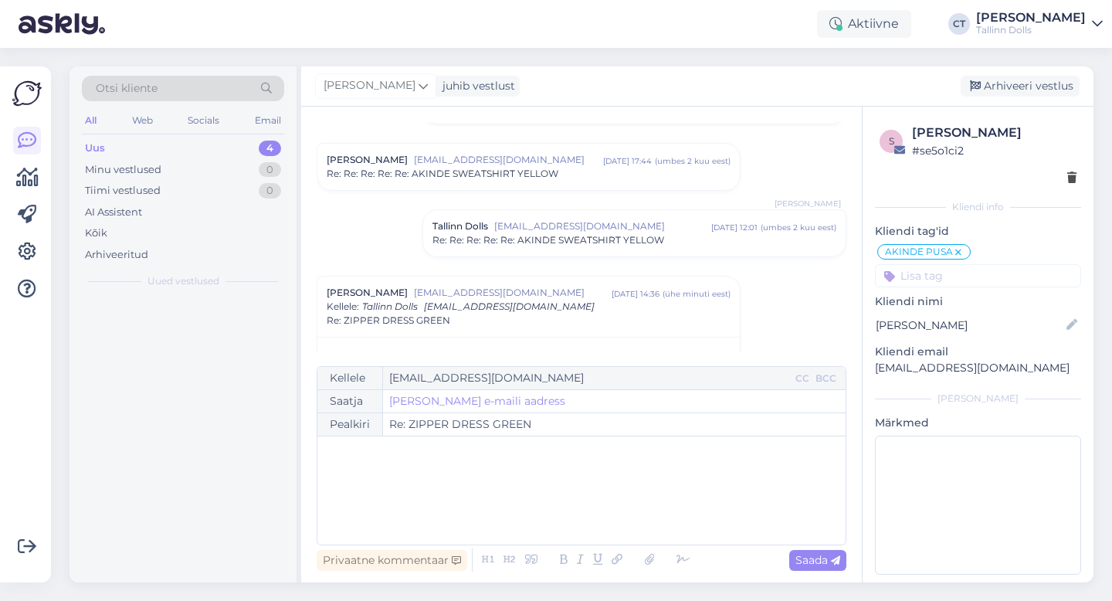
scroll to position [1535, 0]
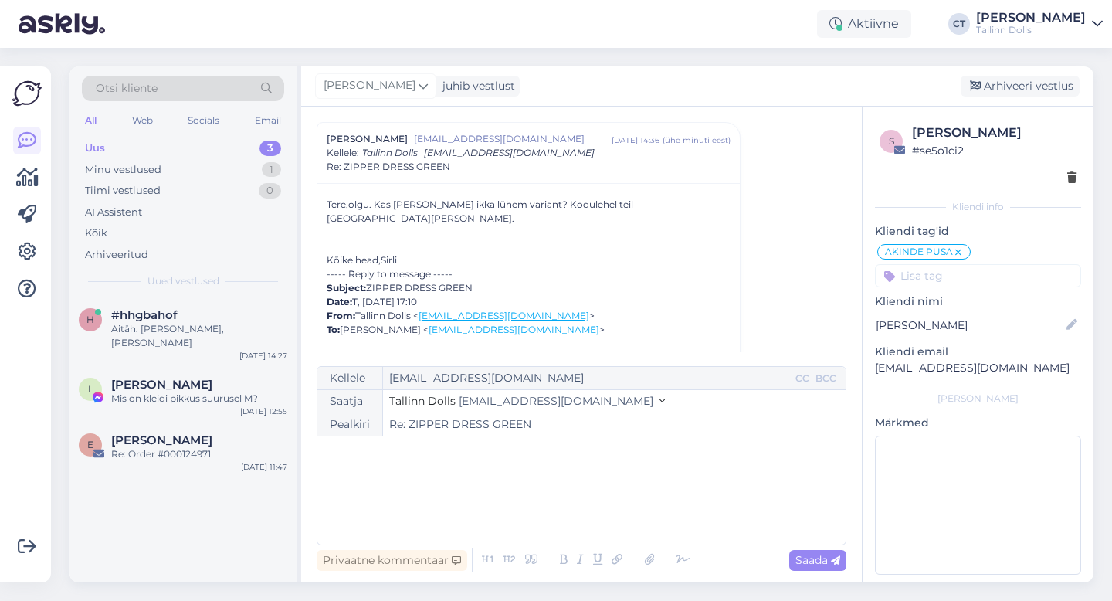
click at [587, 515] on div "﻿" at bounding box center [581, 490] width 513 height 93
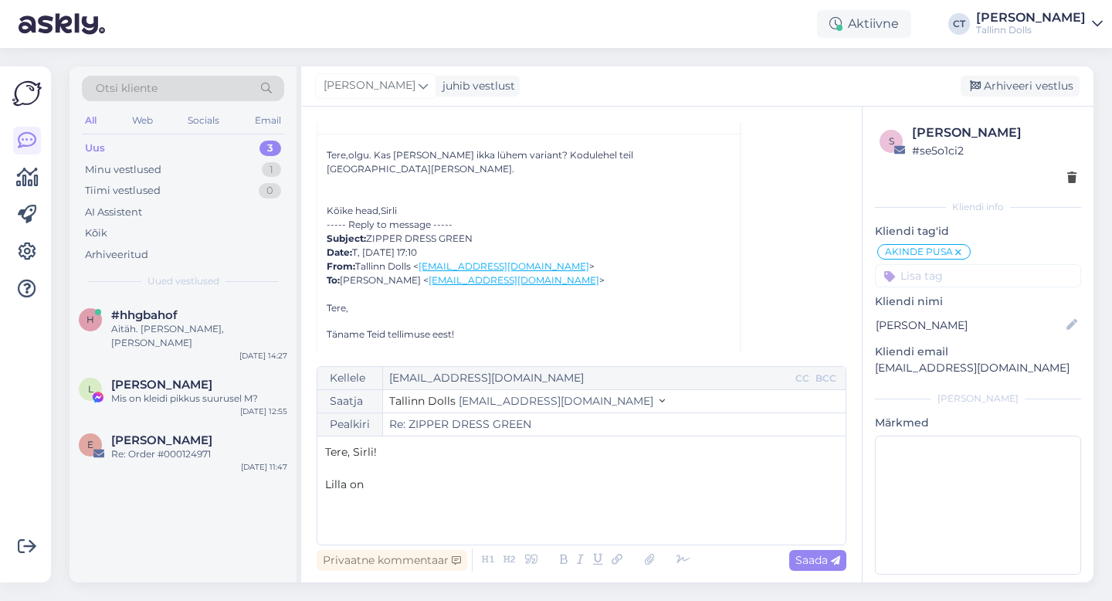
scroll to position [1586, 0]
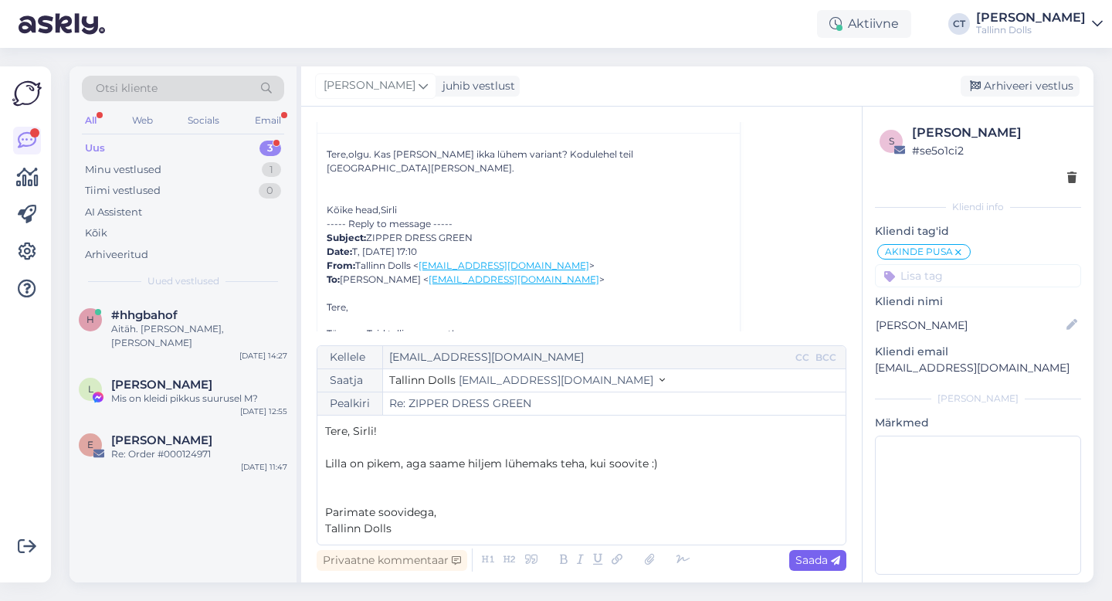
click at [824, 566] on div "Saada" at bounding box center [817, 560] width 57 height 21
type input "Re: Re: ZIPPER DRESS GREEN"
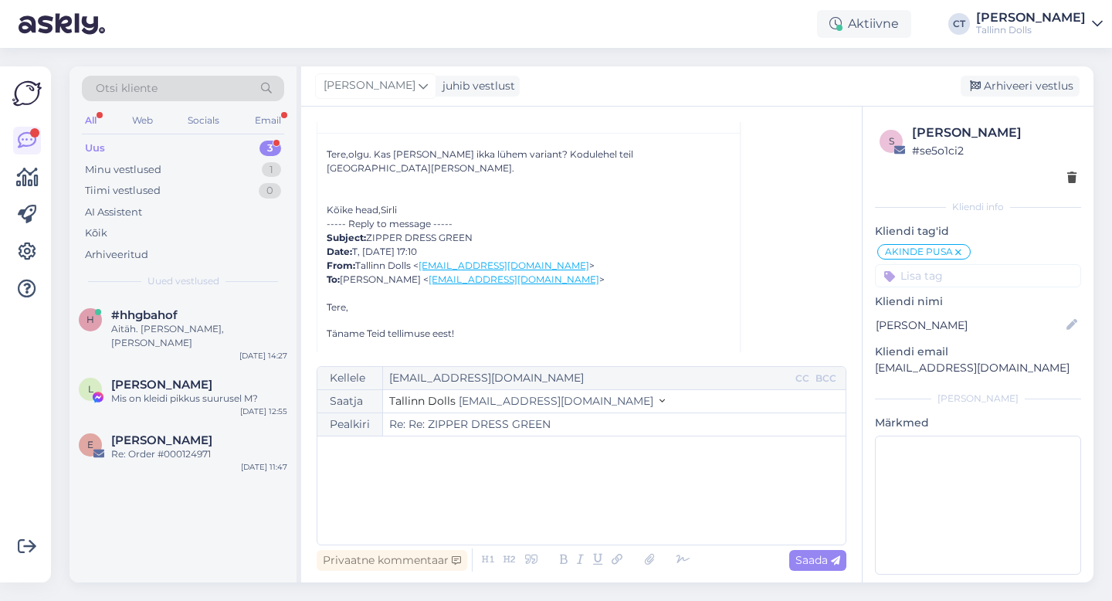
scroll to position [1918, 0]
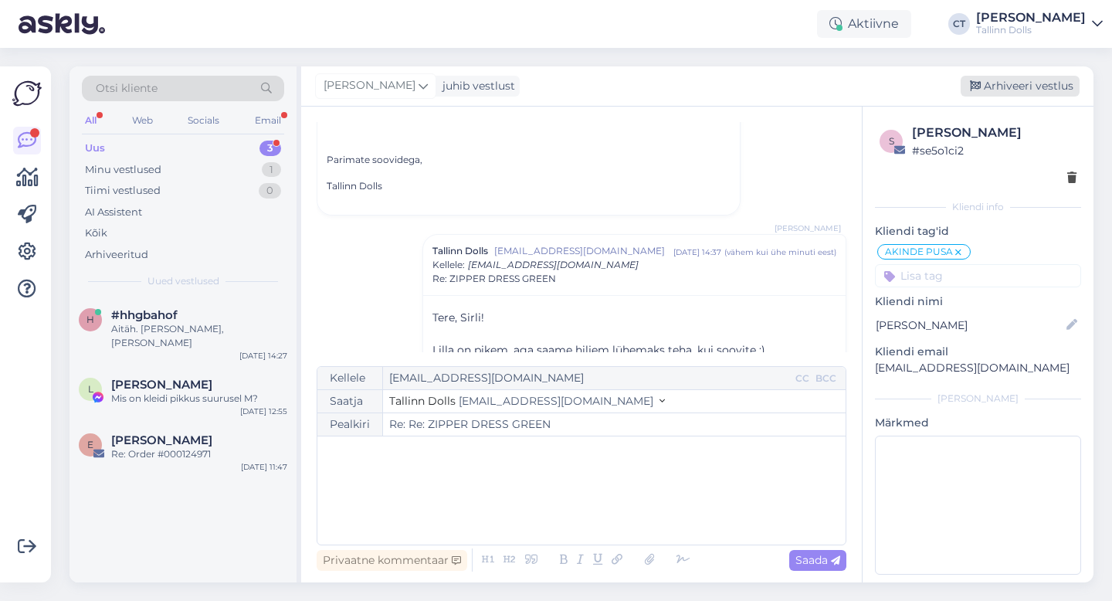
click at [1014, 81] on div "Arhiveeri vestlus" at bounding box center [1019, 86] width 119 height 21
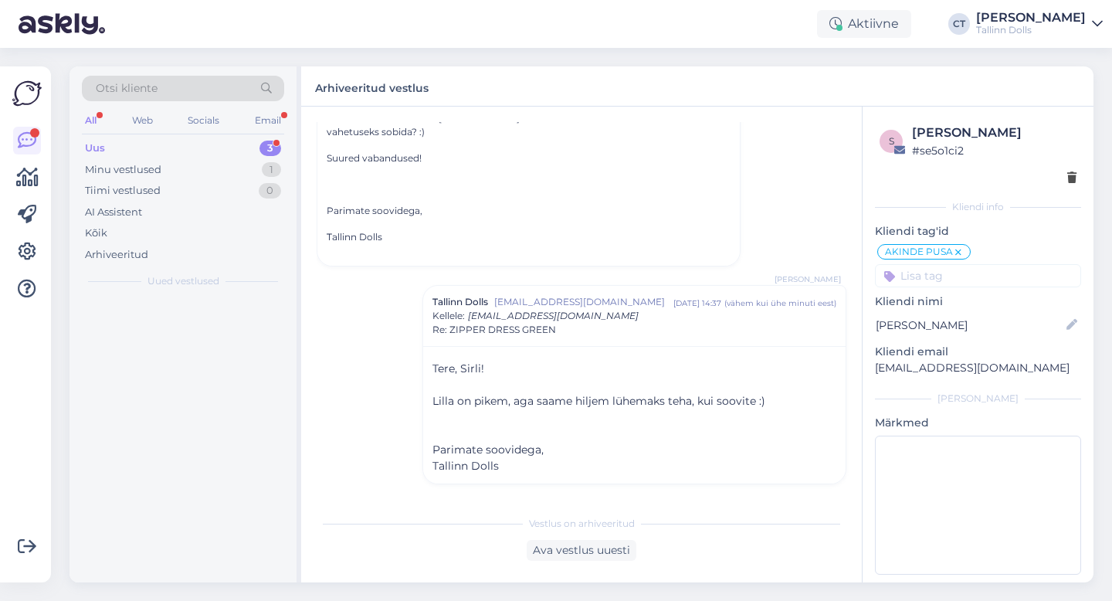
scroll to position [1854, 0]
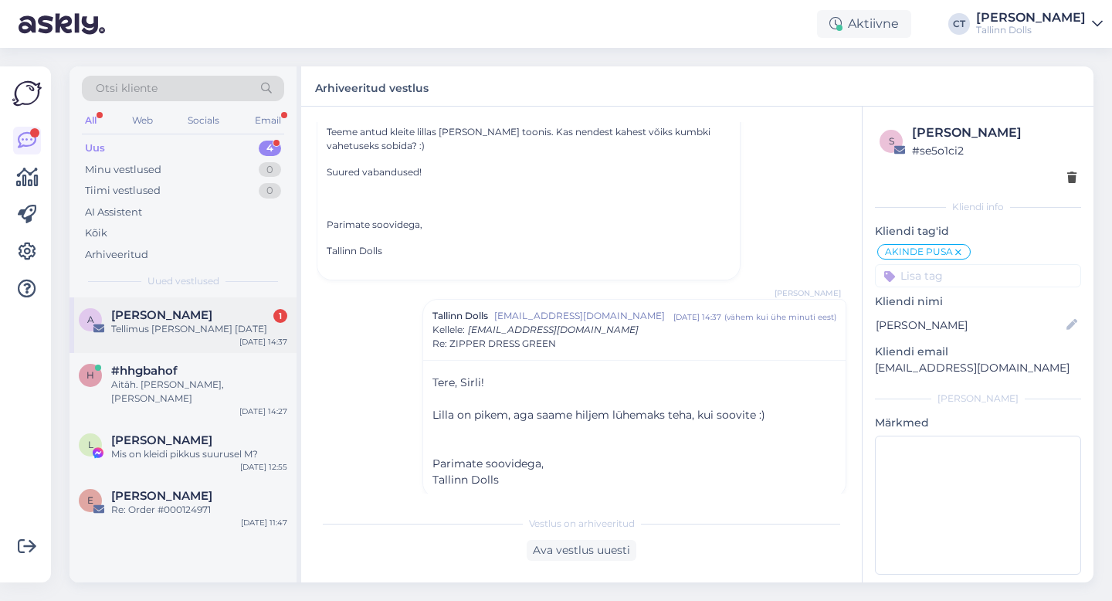
click at [232, 333] on div "Tellimus Aime Tulp 08 sept 2025" at bounding box center [199, 329] width 176 height 14
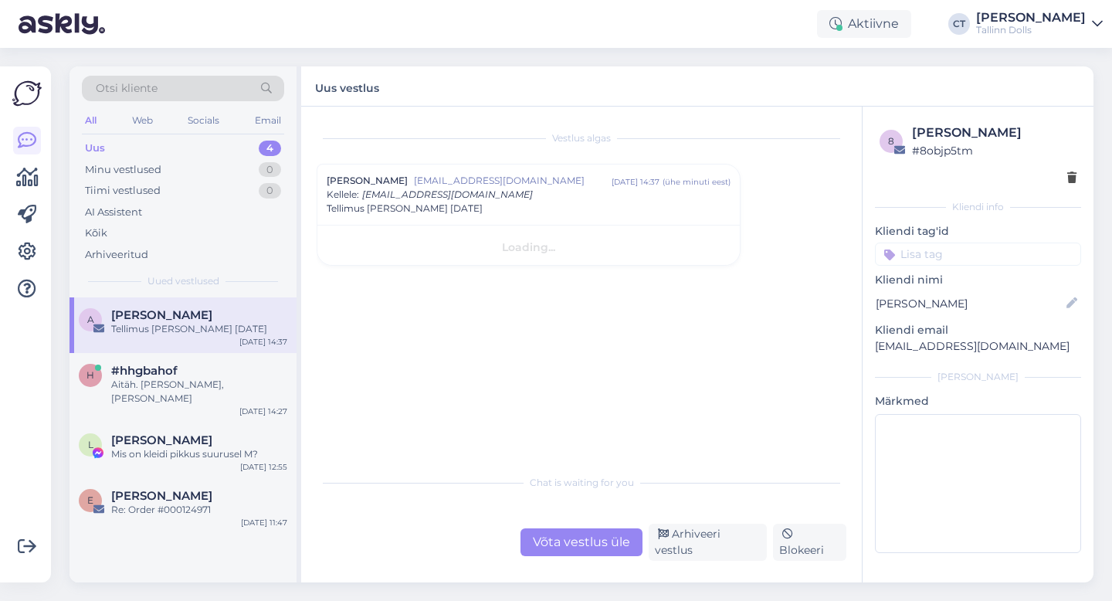
scroll to position [0, 0]
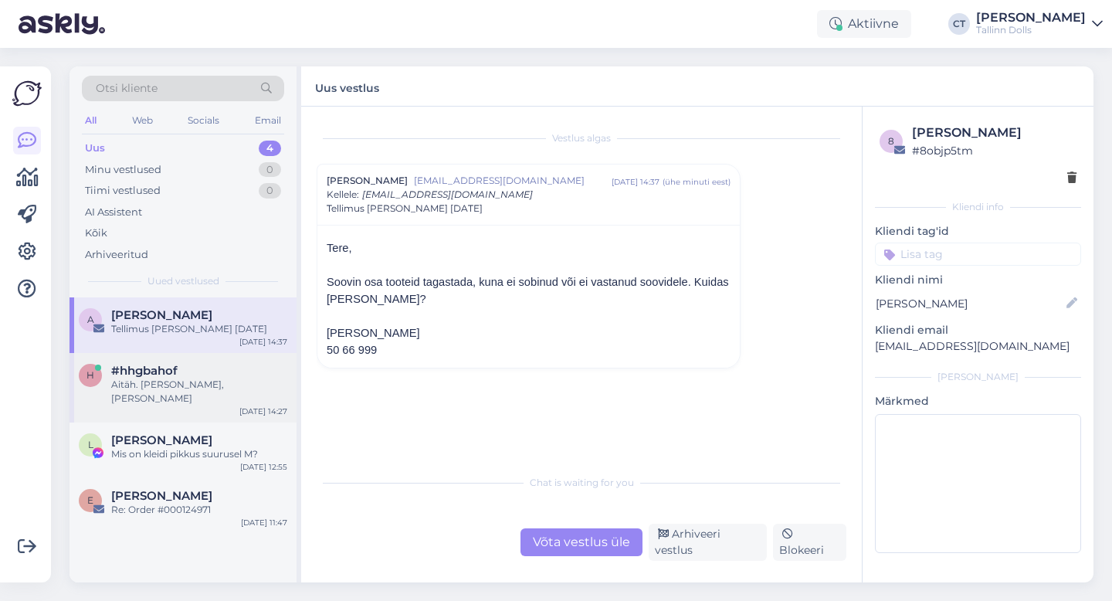
click at [224, 378] on div "Aitäh. Tellimus, Aime Tulp" at bounding box center [199, 391] width 176 height 28
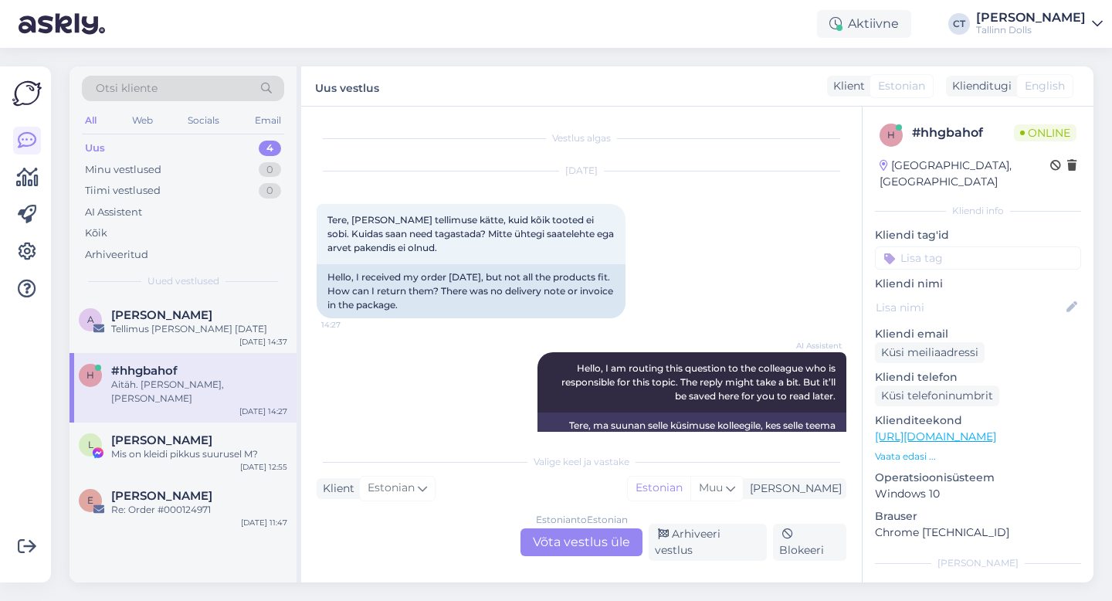
scroll to position [135, 0]
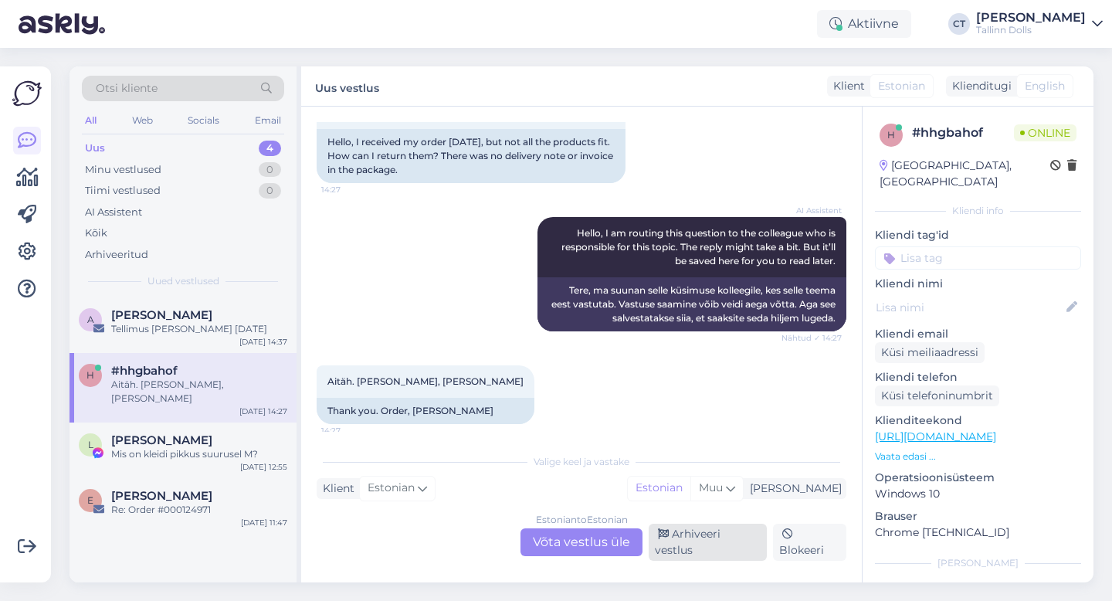
click at [696, 549] on div "Arhiveeri vestlus" at bounding box center [707, 541] width 118 height 37
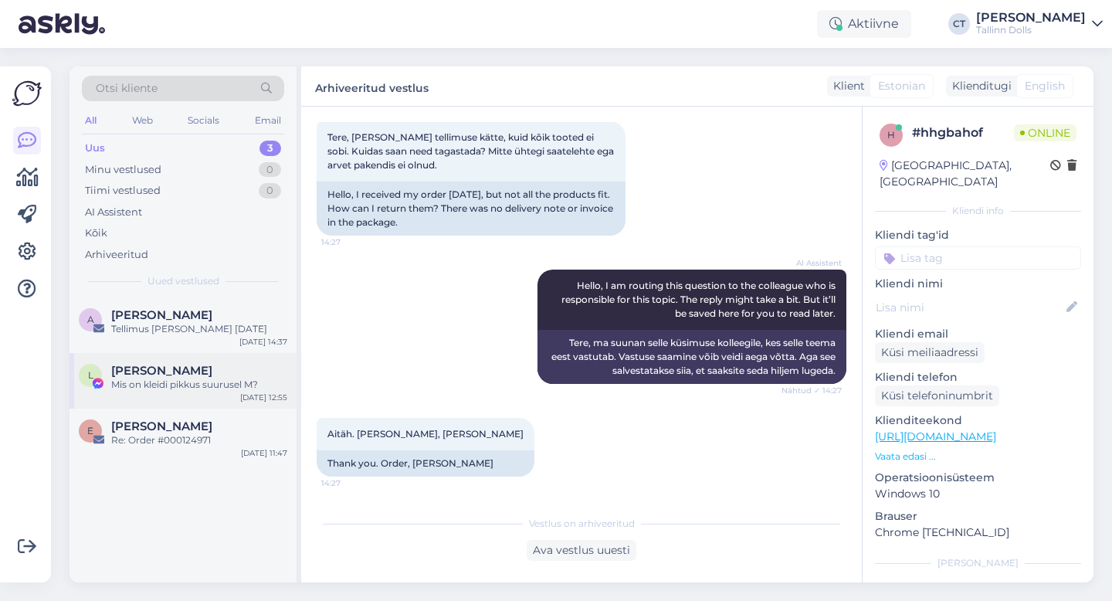
scroll to position [83, 0]
click at [182, 389] on div "Mis on kleidi pikkus suurusel M?" at bounding box center [199, 384] width 176 height 14
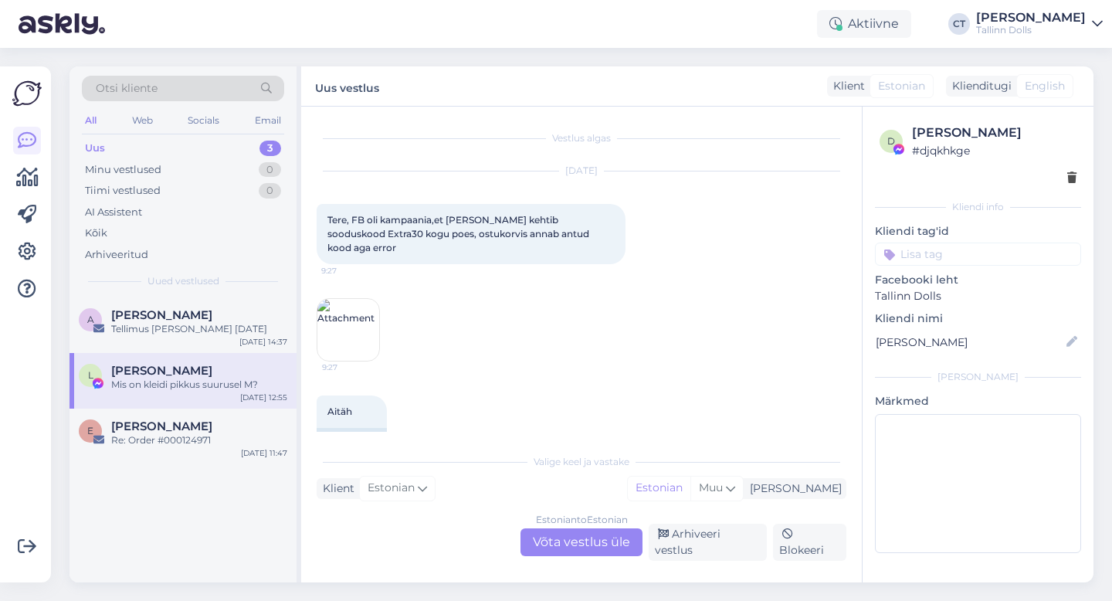
scroll to position [4048, 0]
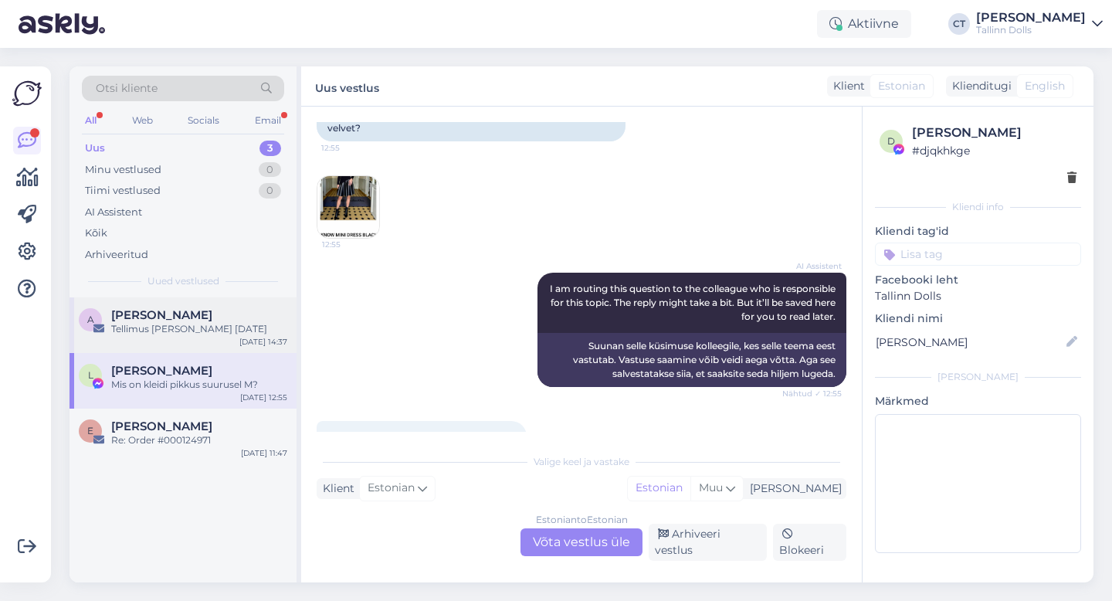
click at [197, 318] on div "Aime Tulp" at bounding box center [199, 315] width 176 height 14
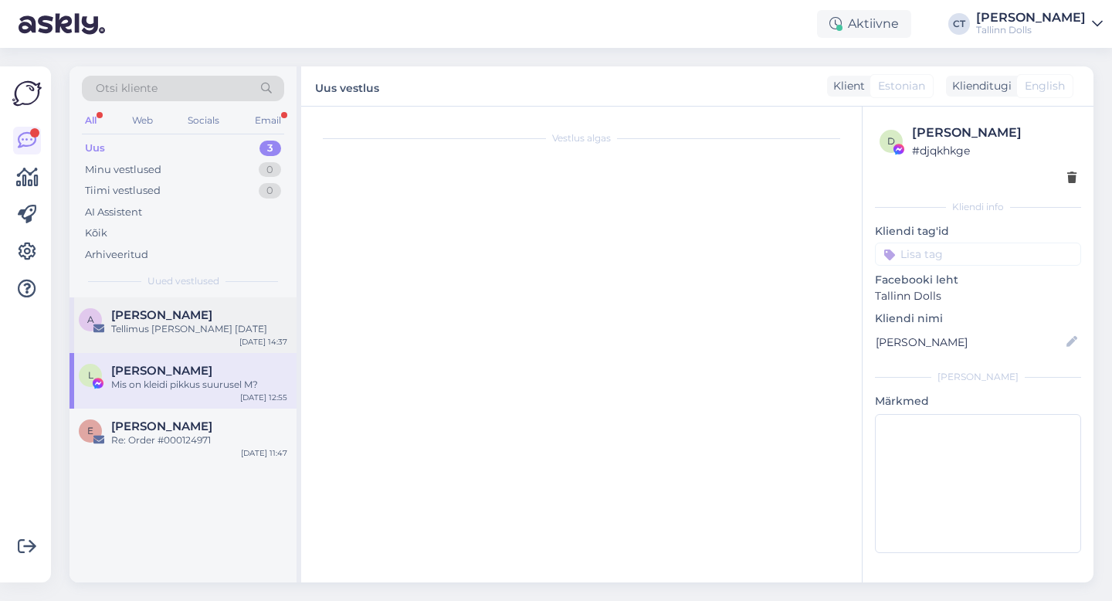
scroll to position [0, 0]
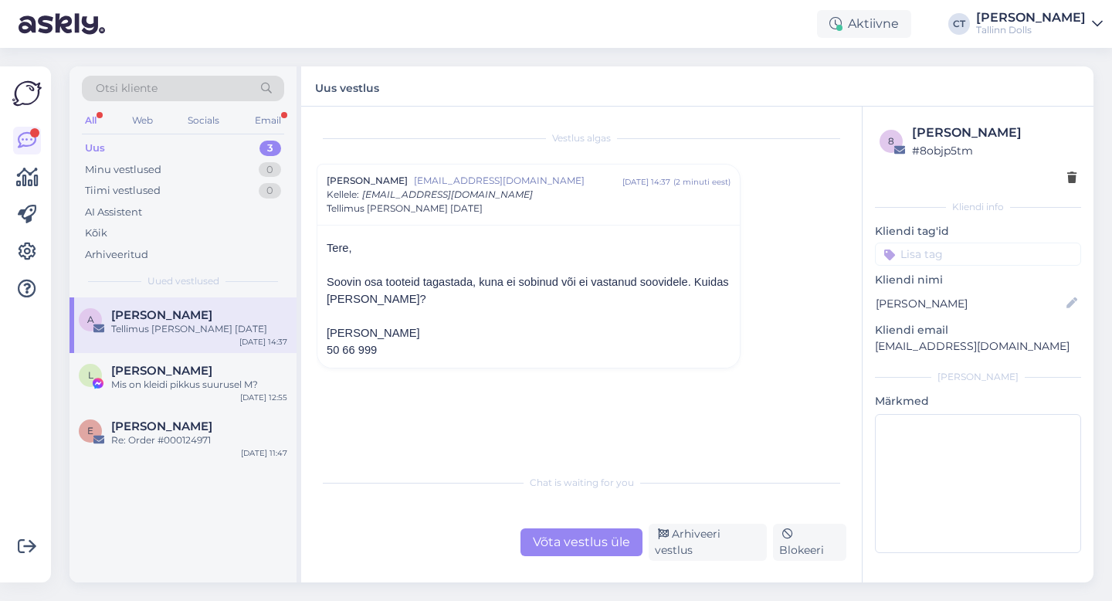
click at [90, 120] on div "All" at bounding box center [91, 120] width 18 height 20
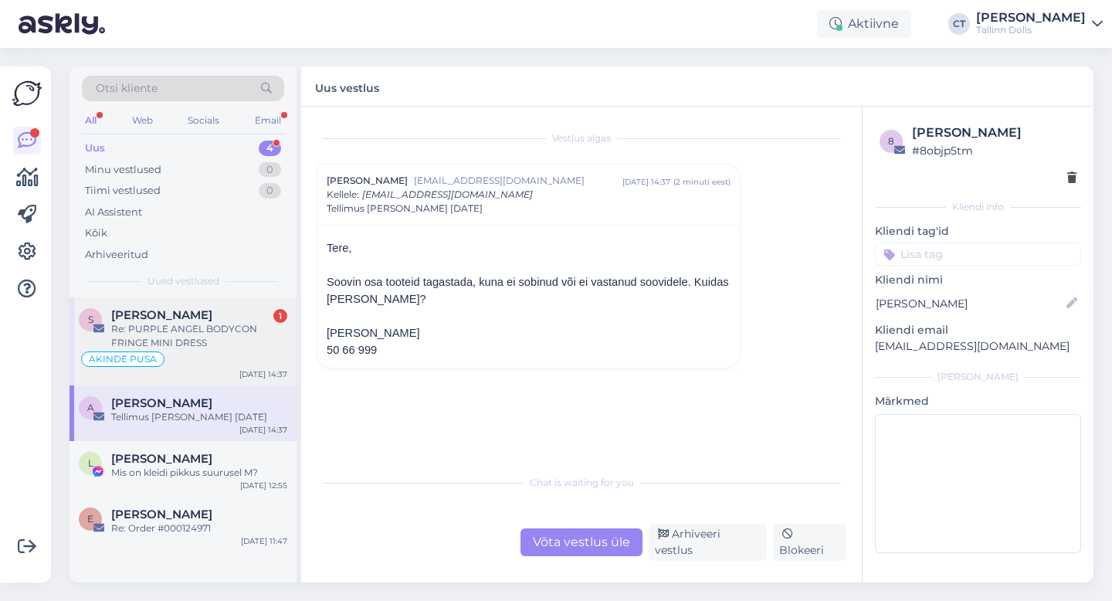
click at [180, 334] on div "Re: PURPLE ANGEL BODYCON FRINGE MINI DRESS" at bounding box center [199, 336] width 176 height 28
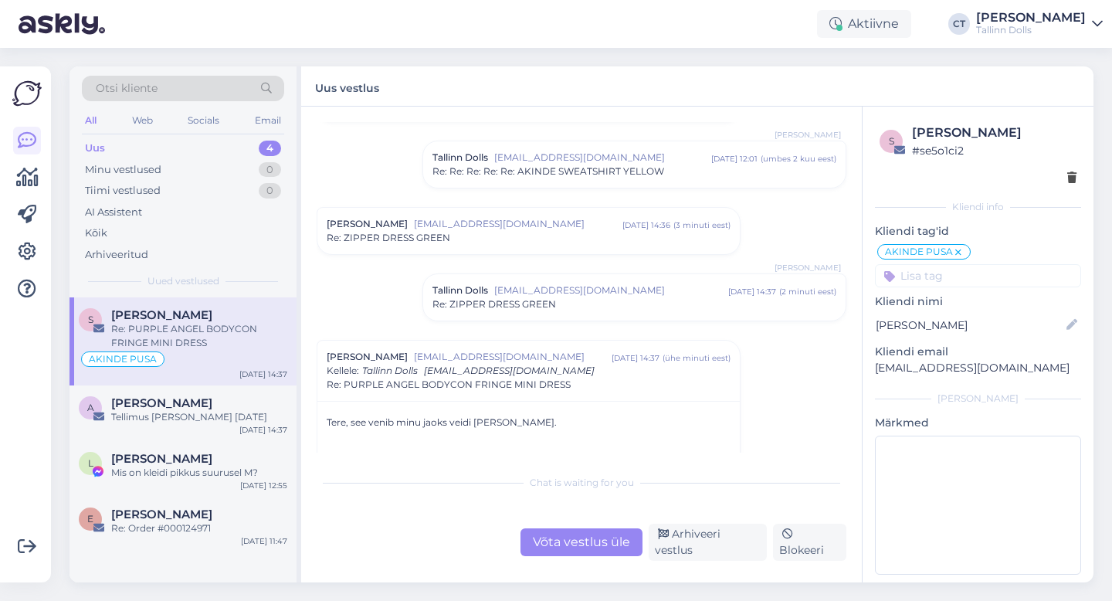
scroll to position [1434, 0]
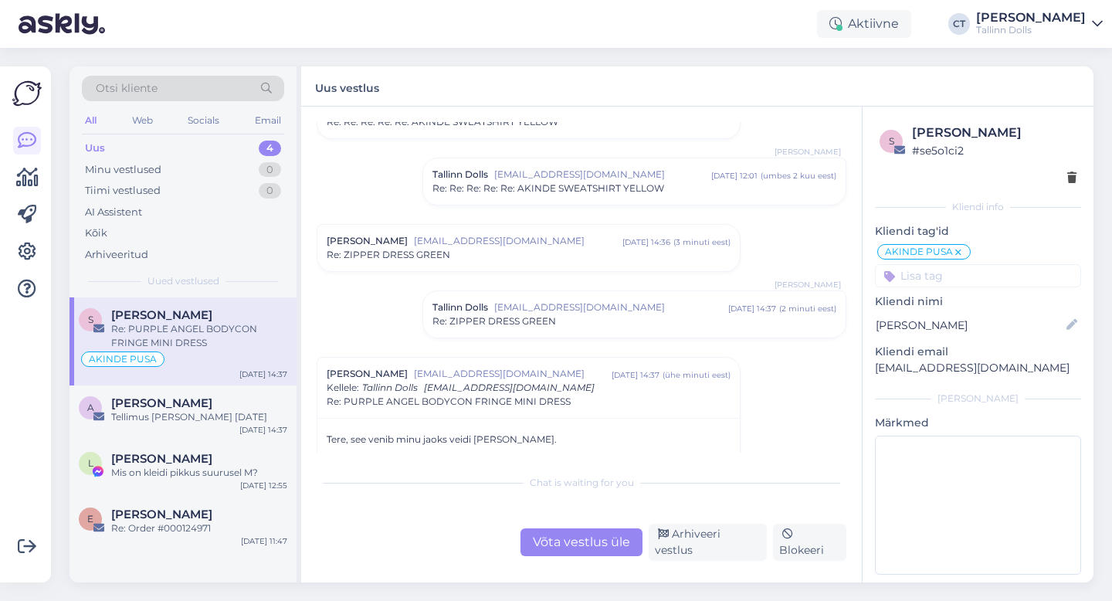
click at [572, 251] on div "Re: ZIPPER DRESS GREEN" at bounding box center [529, 255] width 404 height 14
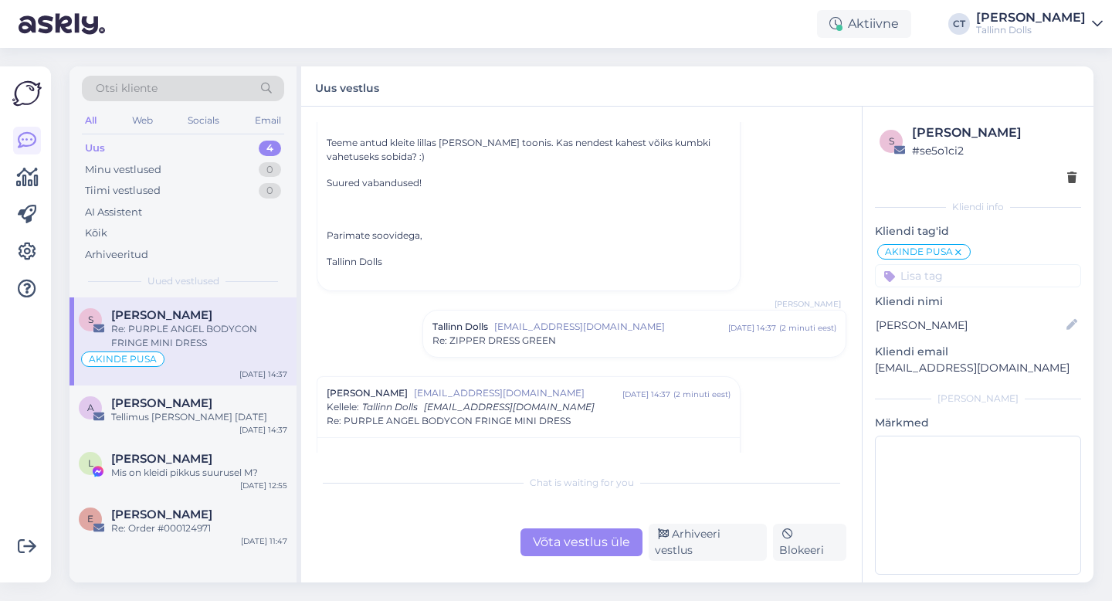
scroll to position [1978, 0]
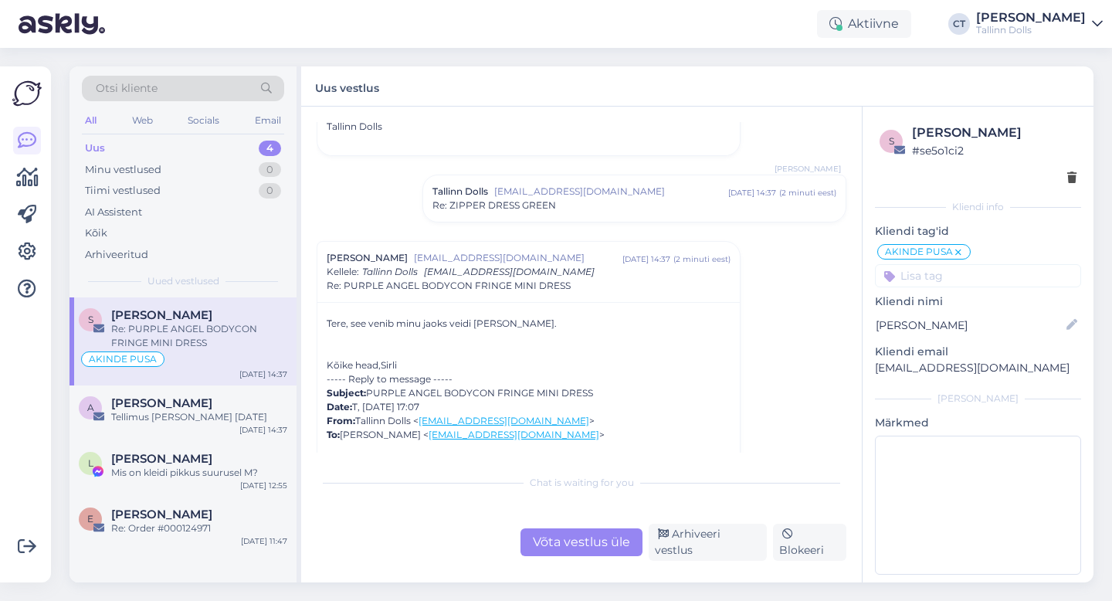
click at [575, 545] on div "Võta vestlus üle" at bounding box center [581, 542] width 122 height 28
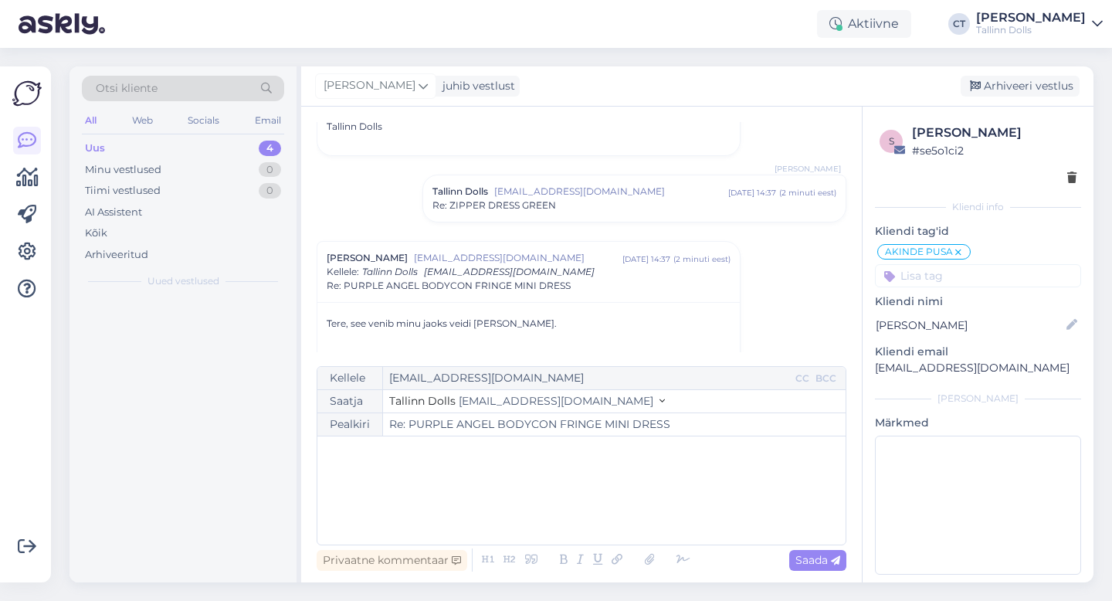
scroll to position [2083, 0]
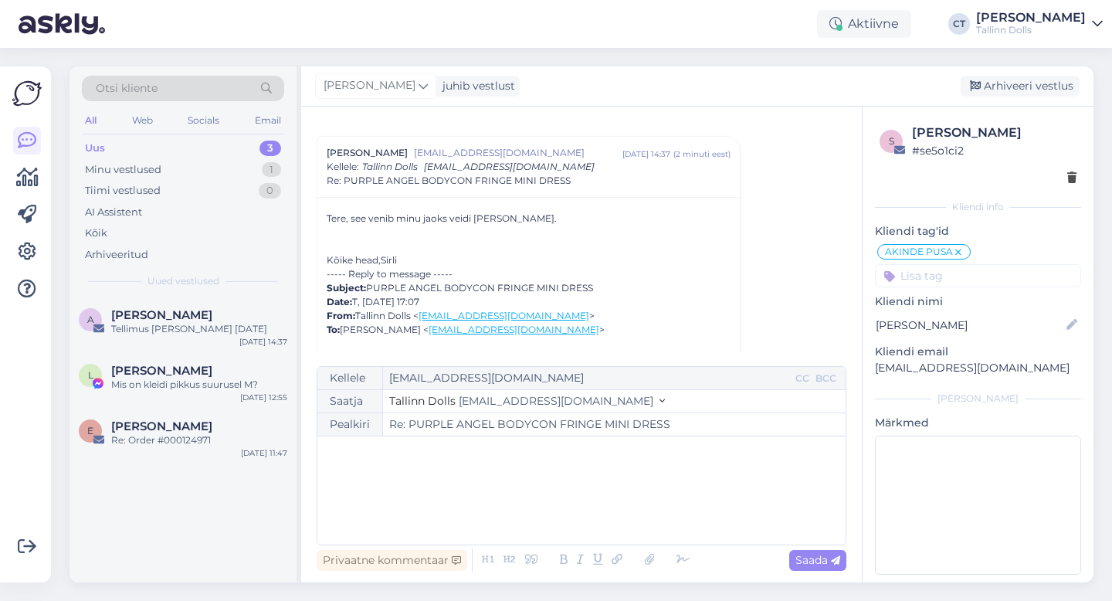
click at [587, 518] on div "﻿" at bounding box center [581, 490] width 513 height 93
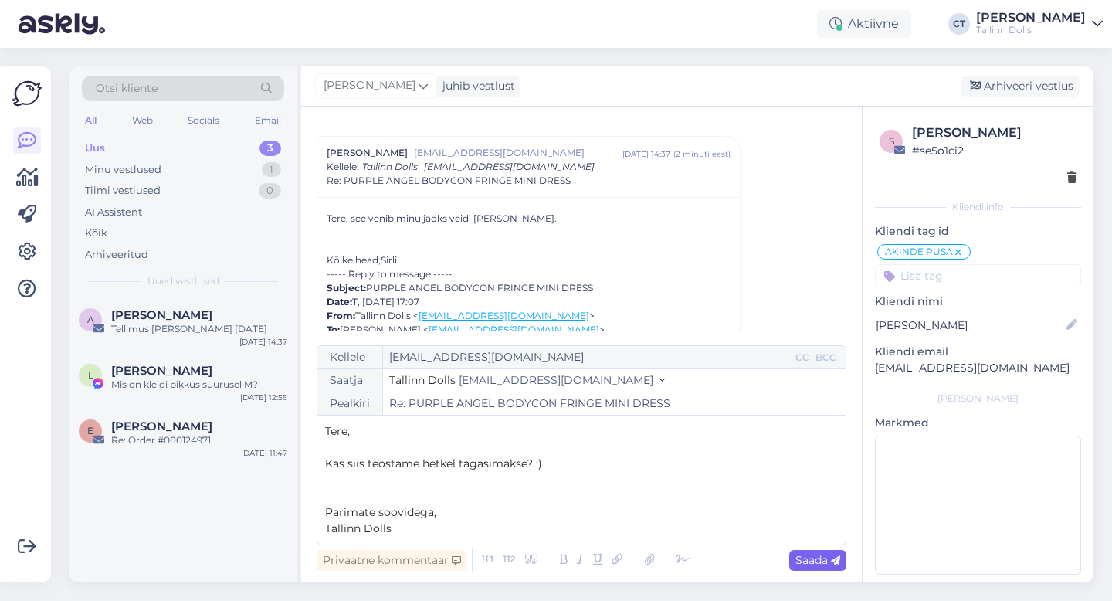
click at [826, 567] on div "Saada" at bounding box center [817, 560] width 57 height 21
type input "Re: PURPLE ANGEL BODYCON FRINGE MINI DRESS"
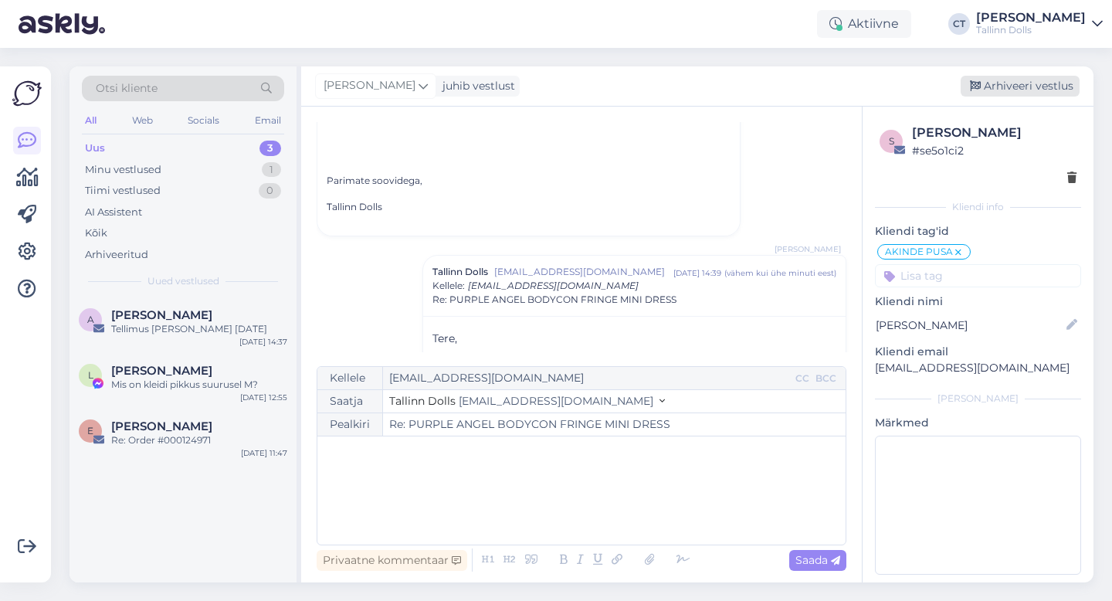
click at [1004, 87] on div "Arhiveeri vestlus" at bounding box center [1019, 86] width 119 height 21
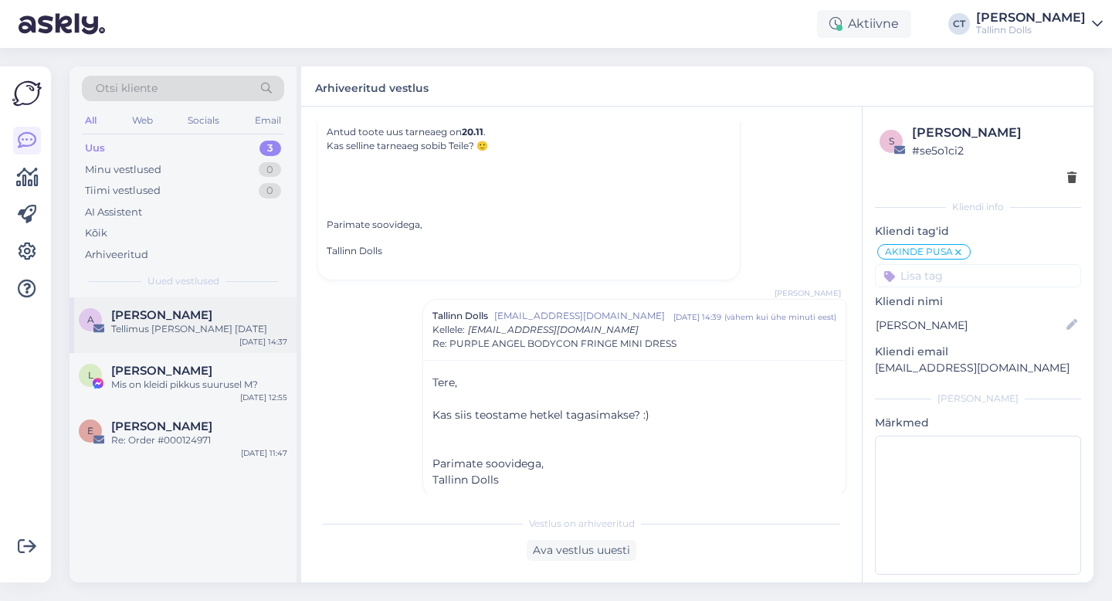
click at [211, 322] on div "Tellimus Aime Tulp 08 sept 2025" at bounding box center [199, 329] width 176 height 14
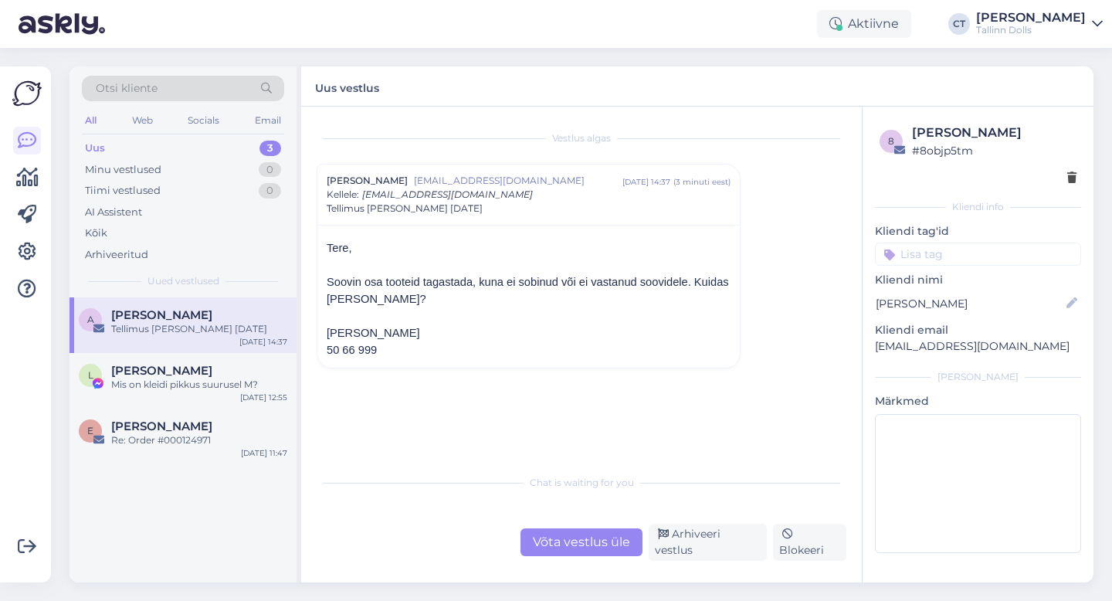
click at [560, 555] on div "Võta vestlus üle" at bounding box center [581, 542] width 122 height 28
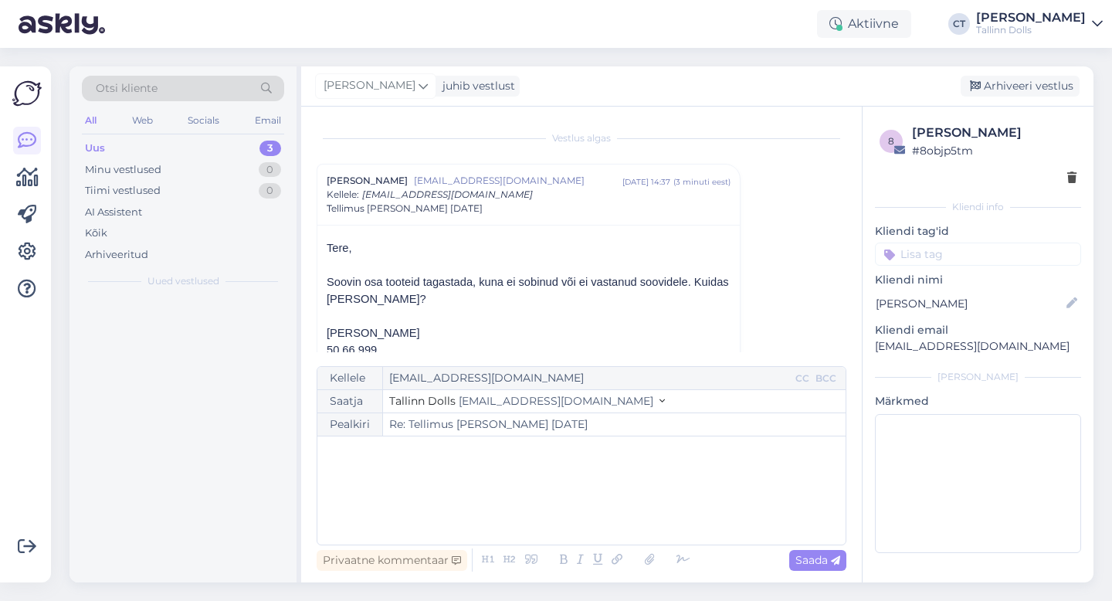
scroll to position [25, 0]
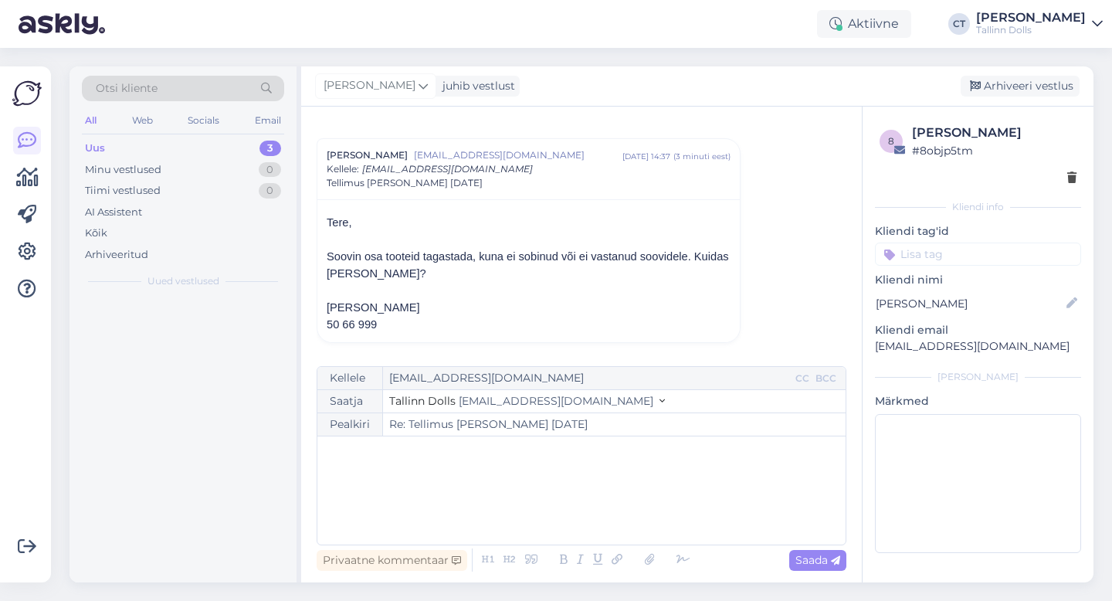
click at [570, 510] on div "﻿" at bounding box center [581, 490] width 513 height 93
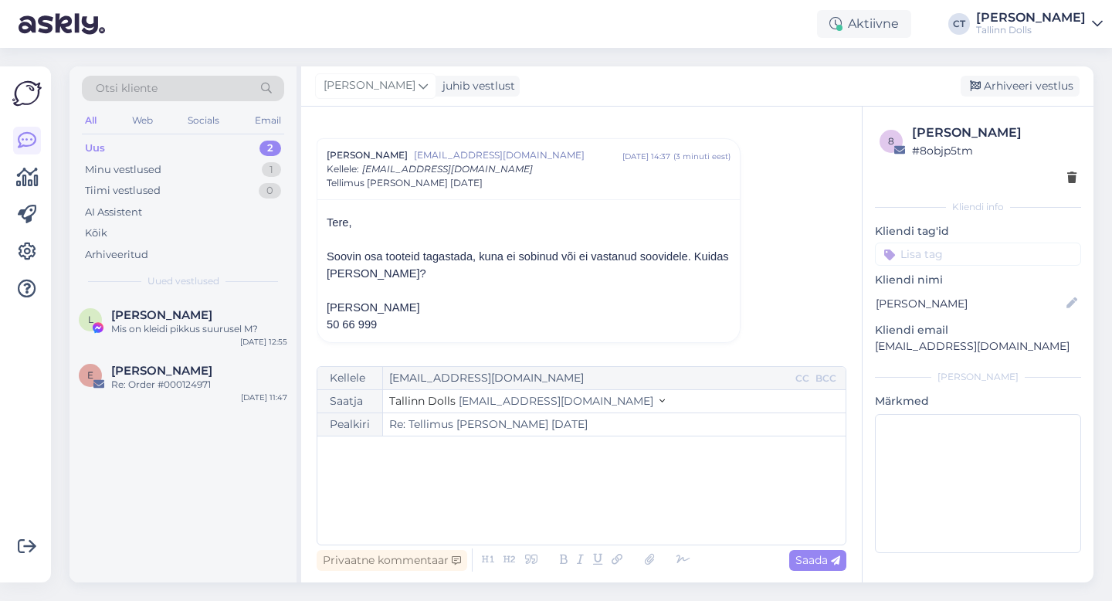
click at [426, 476] on div "﻿" at bounding box center [581, 490] width 513 height 93
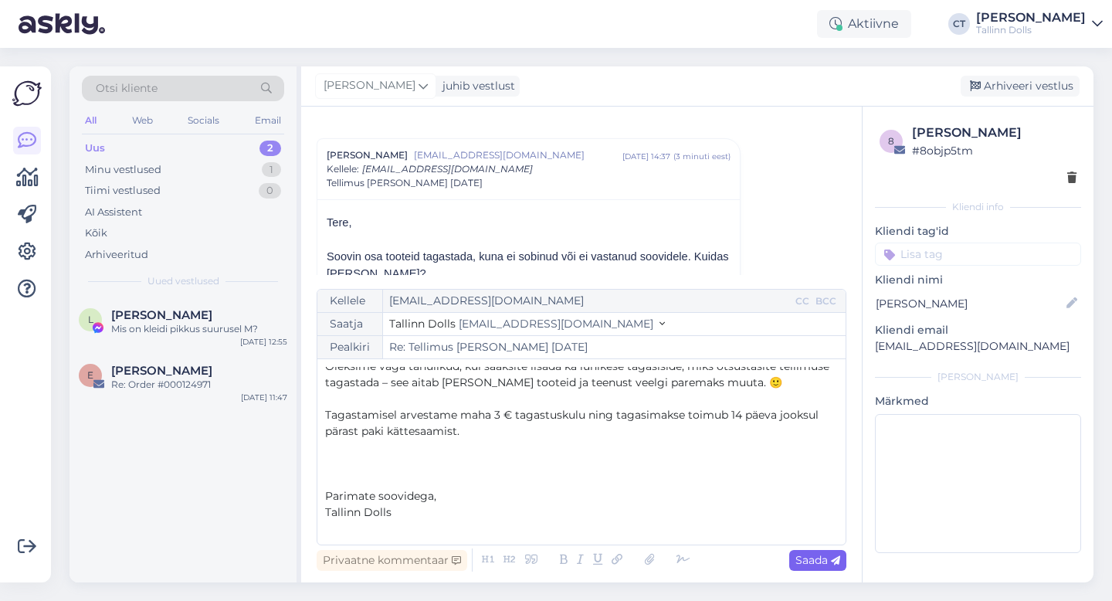
click at [809, 559] on span "Saada" at bounding box center [817, 560] width 45 height 14
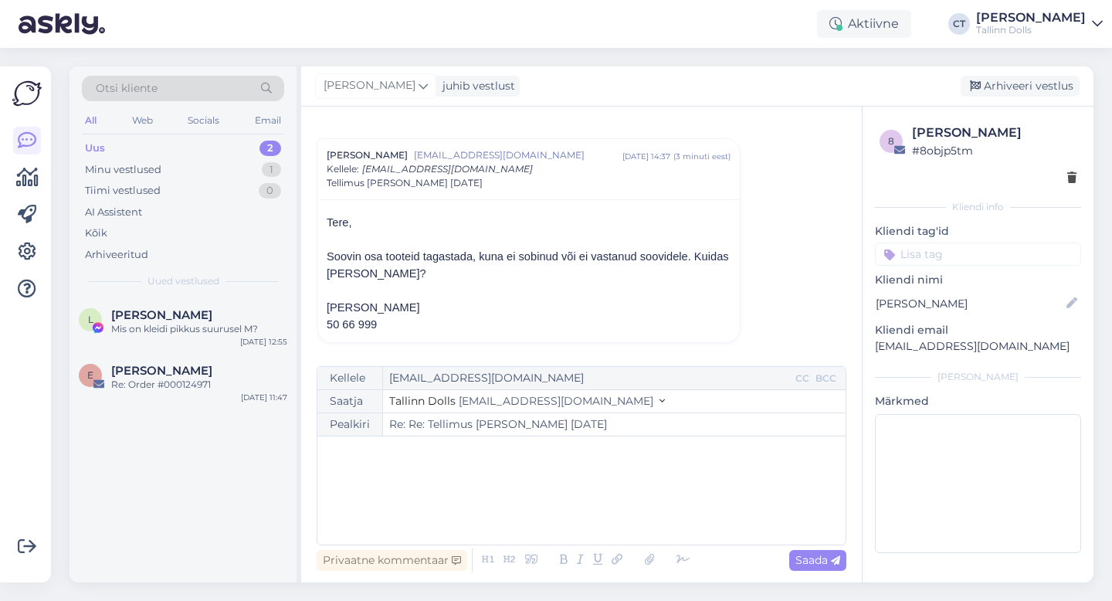
type input "Re: Tellimus Aime Tulp 08 sept 2025"
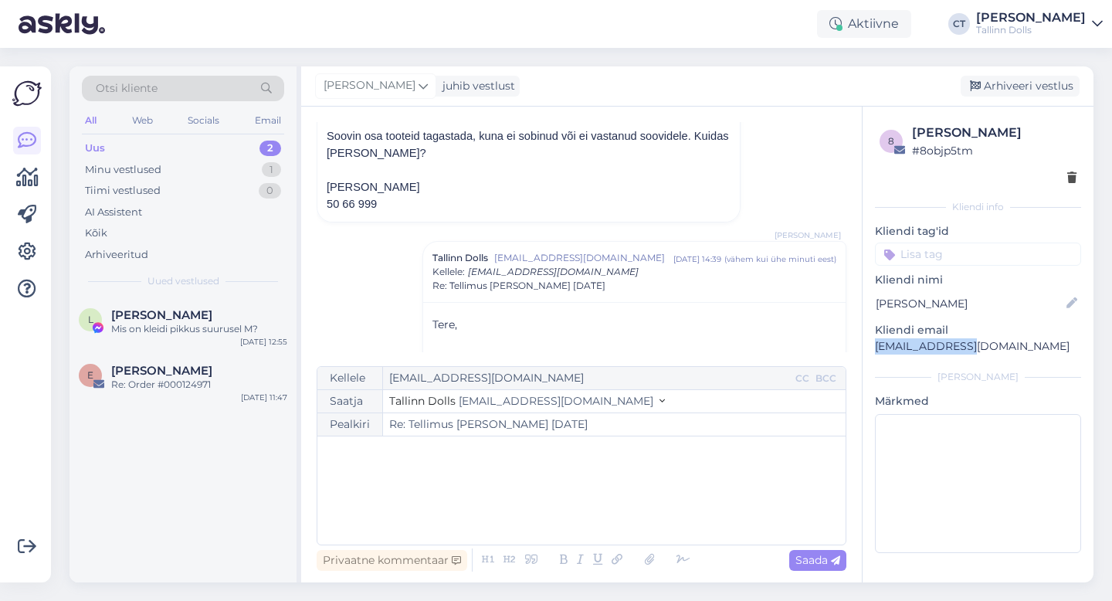
drag, startPoint x: 973, startPoint y: 341, endPoint x: 871, endPoint y: 344, distance: 102.7
click at [871, 344] on div "8 Aime Tulp # 8objp5tm Kliendi info Kliendi tag'id Kliendi nimi Aime Tulp Klien…" at bounding box center [977, 341] width 231 height 469
copy p "aime@ostrova.ee"
click at [1021, 87] on div "Arhiveeri vestlus" at bounding box center [1019, 86] width 119 height 21
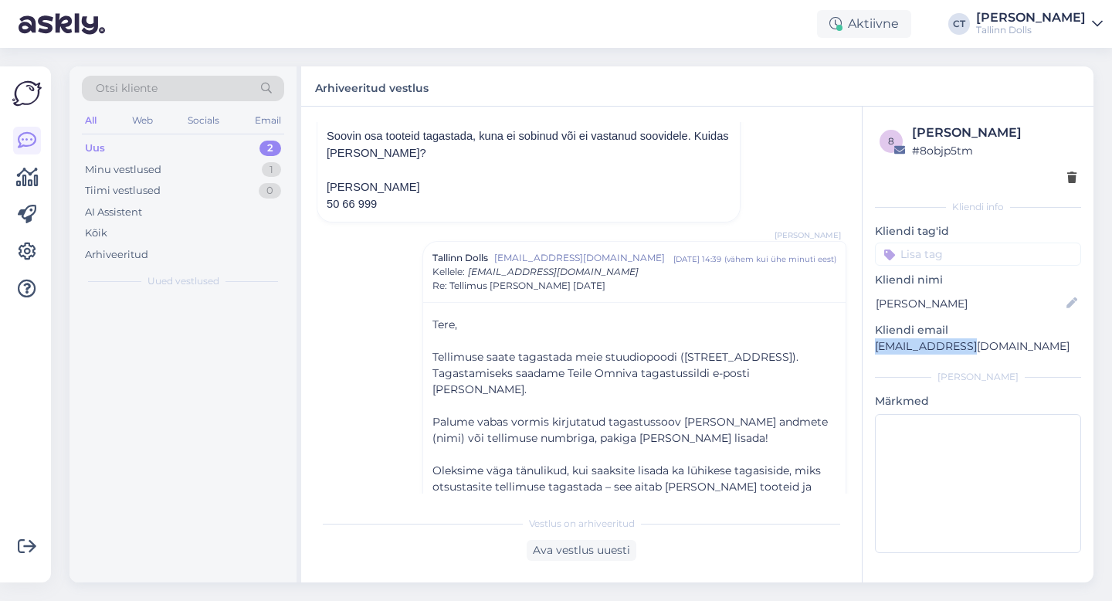
scroll to position [265, 0]
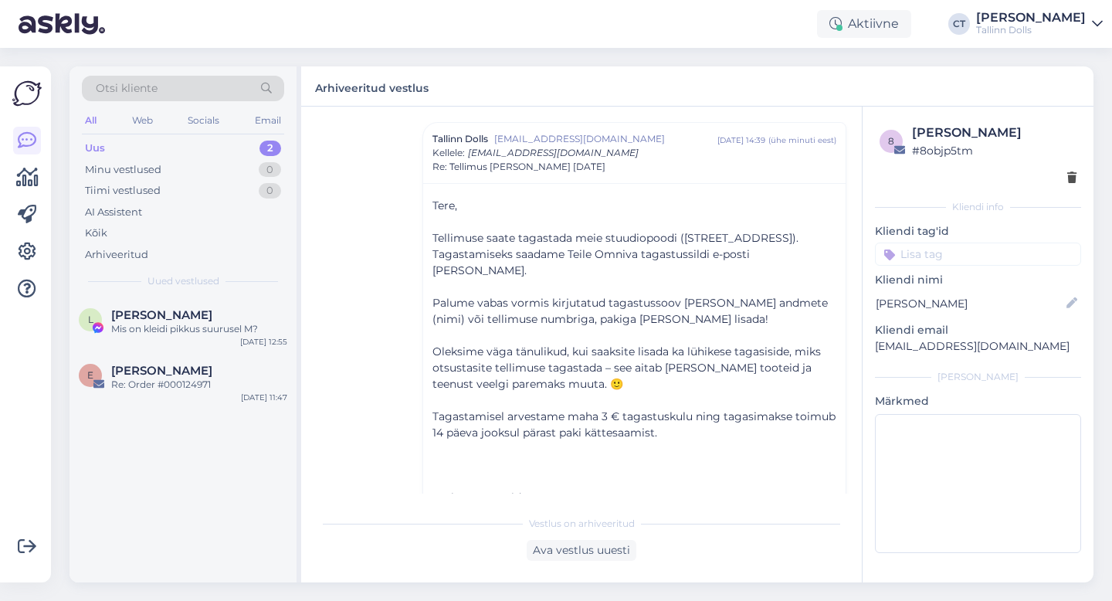
click at [391, 351] on div "Vestlus algas Aime Tulp aime@ostrova.ee sept 10 14:37 ( 3 minuti eest ) Kellele…" at bounding box center [588, 307] width 543 height 371
click at [227, 326] on div "Mis on kleidi pikkus suurusel M?" at bounding box center [199, 329] width 176 height 14
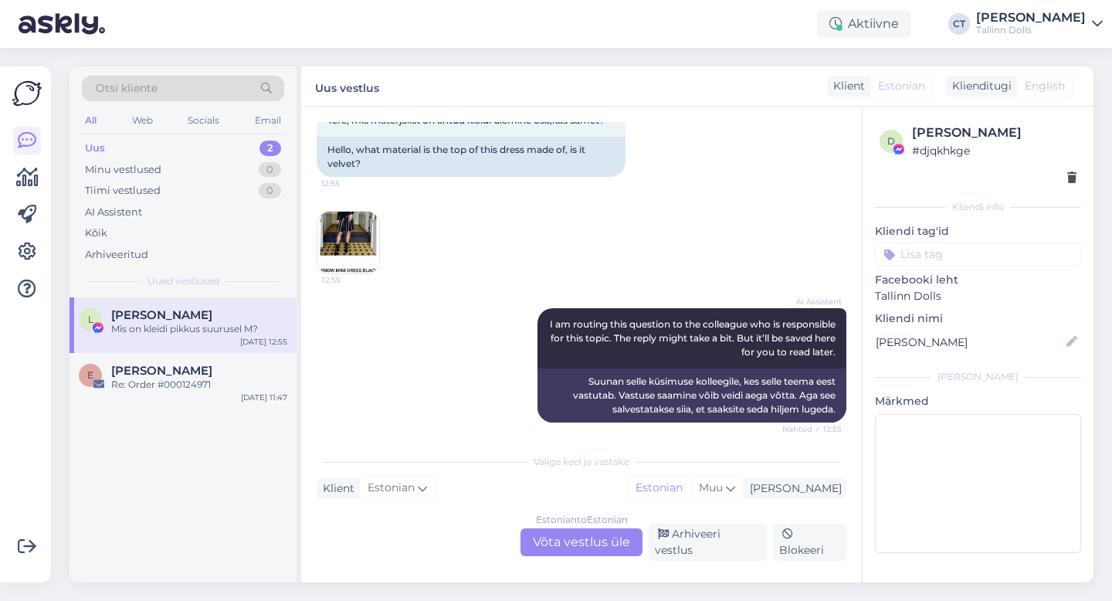
scroll to position [4000, 0]
